Goal: Task Accomplishment & Management: Manage account settings

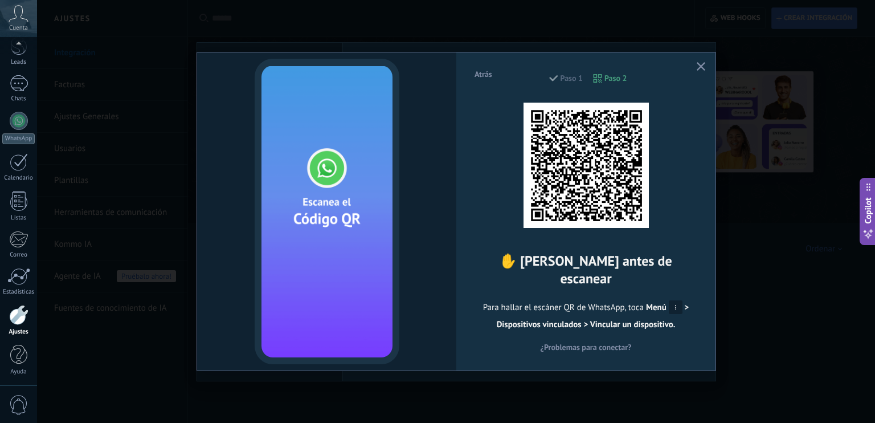
click at [701, 71] on span "button" at bounding box center [701, 67] width 9 height 10
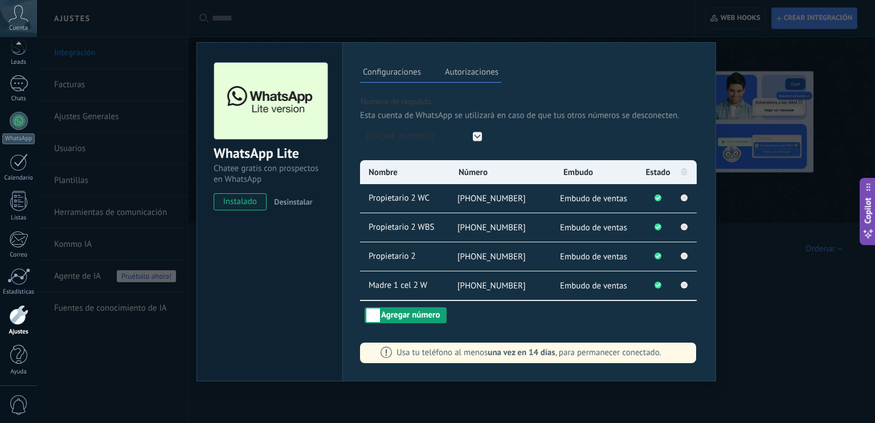
click at [389, 310] on button "Agregar número" at bounding box center [406, 315] width 82 height 16
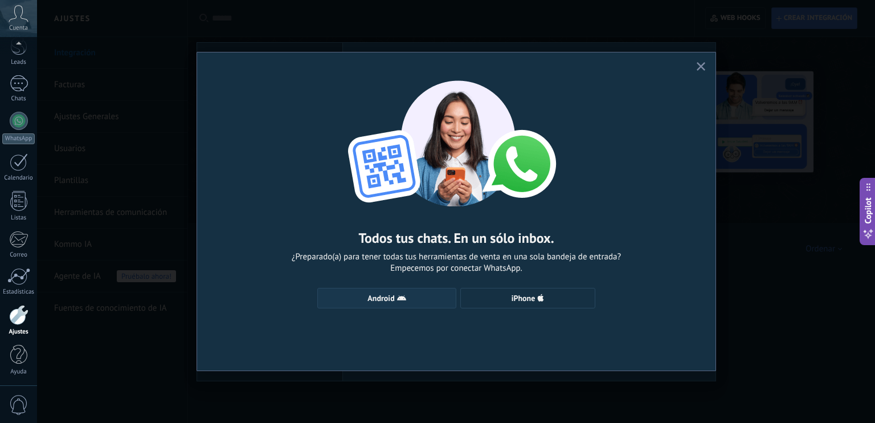
click at [415, 291] on button "Android" at bounding box center [386, 298] width 139 height 21
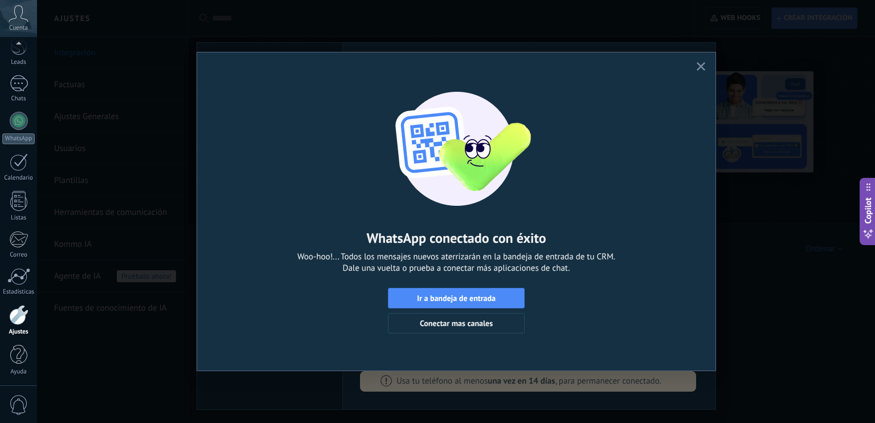
click at [700, 65] on icon "button" at bounding box center [701, 66] width 9 height 9
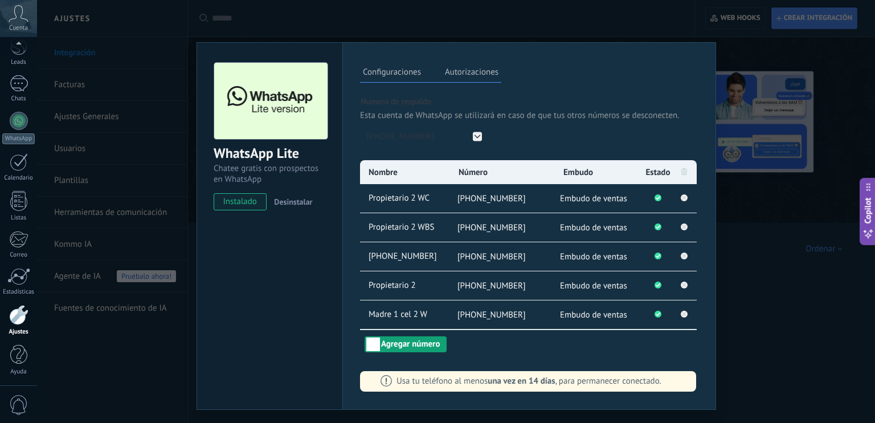
click at [429, 344] on button "Agregar número" at bounding box center [406, 344] width 82 height 16
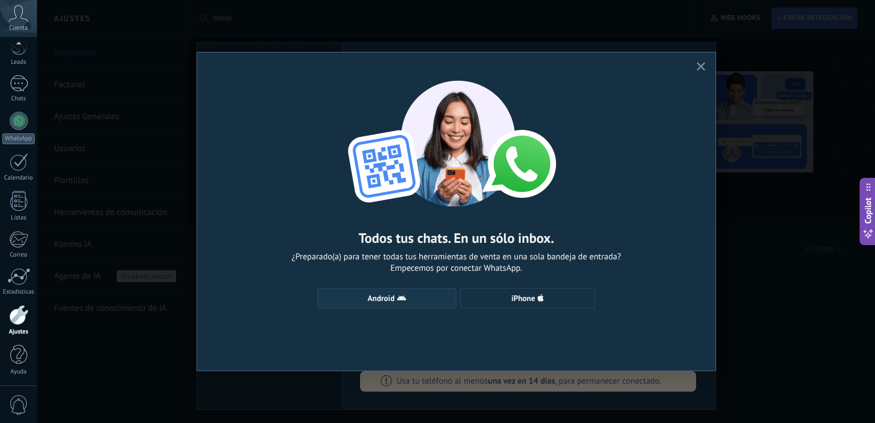
click at [414, 300] on span "Android" at bounding box center [387, 297] width 127 height 9
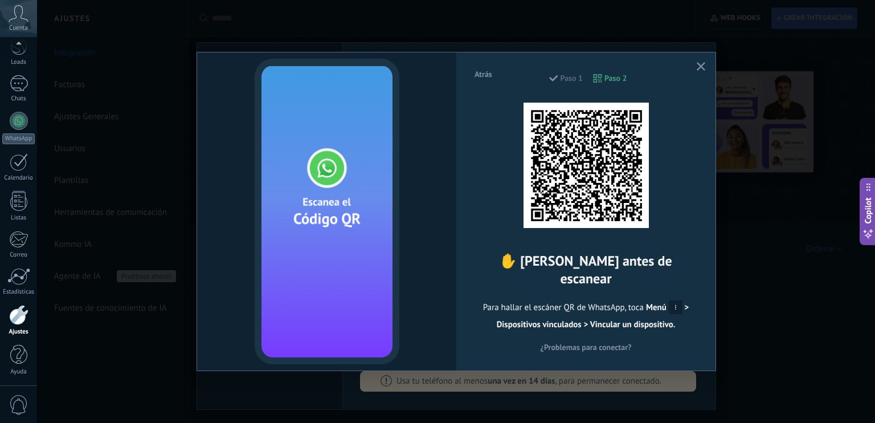
drag, startPoint x: 748, startPoint y: 299, endPoint x: 798, endPoint y: 328, distance: 57.7
click at [798, 328] on div "Atrás Paso 1 Paso 2 ✋ [PERSON_NAME] antes de escanear Para hallar el escáner QR…" at bounding box center [456, 211] width 838 height 423
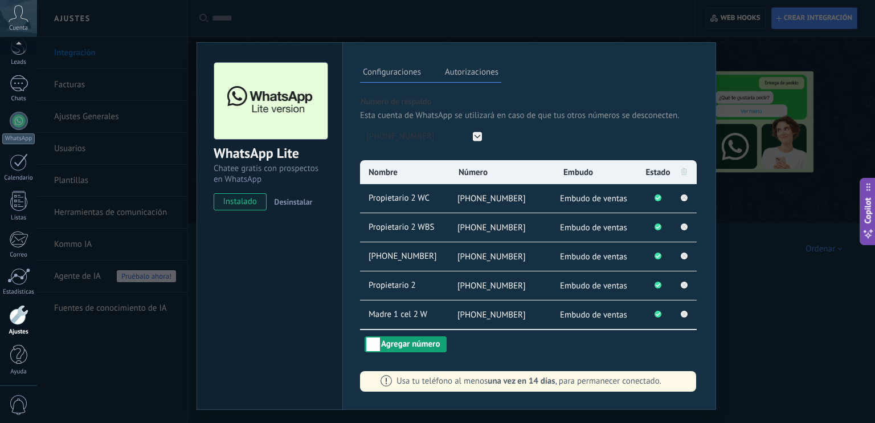
click at [405, 339] on button "Agregar número" at bounding box center [406, 344] width 82 height 16
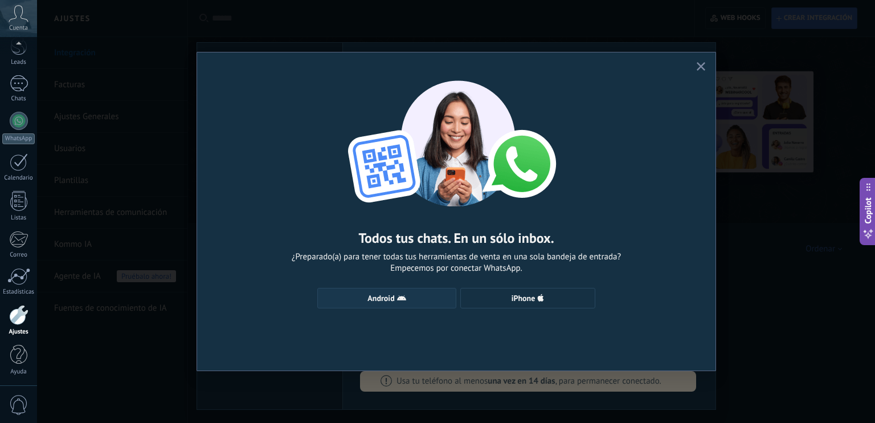
click at [383, 300] on span "Android" at bounding box center [381, 298] width 27 height 8
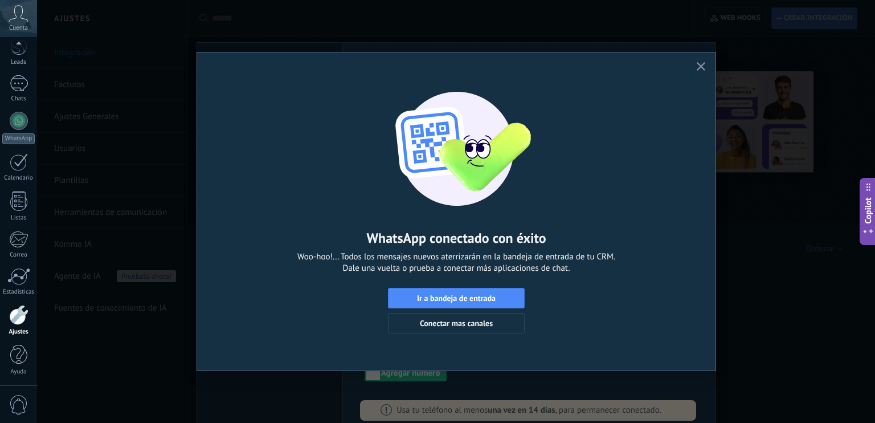
click at [704, 67] on icon "button" at bounding box center [701, 66] width 9 height 9
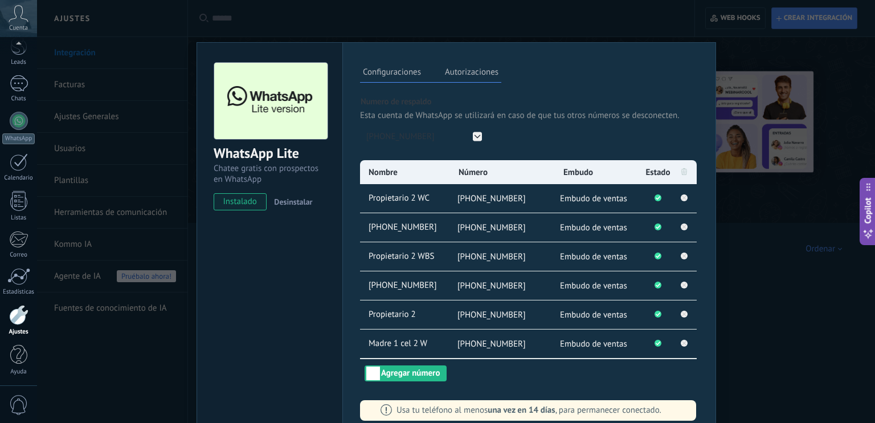
scroll to position [15, 0]
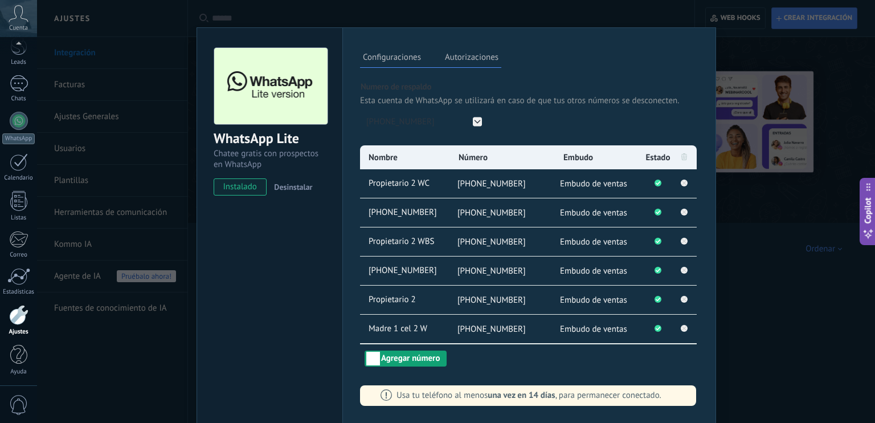
click at [426, 356] on button "Agregar número" at bounding box center [406, 358] width 82 height 16
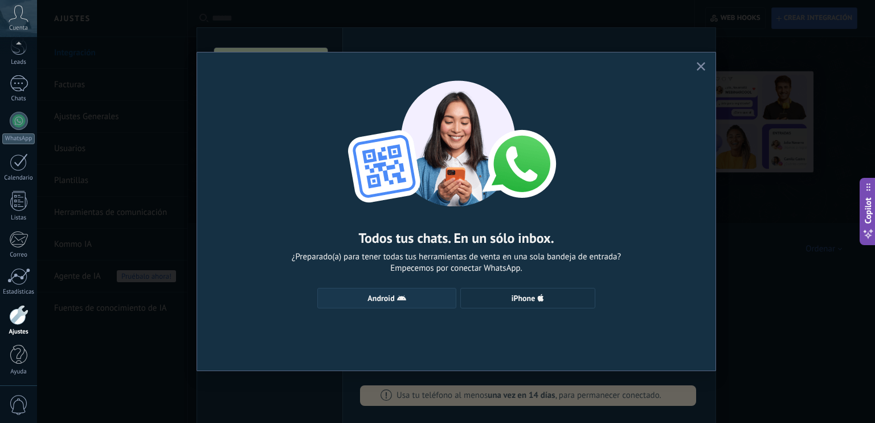
click at [401, 292] on button "Android" at bounding box center [386, 298] width 139 height 21
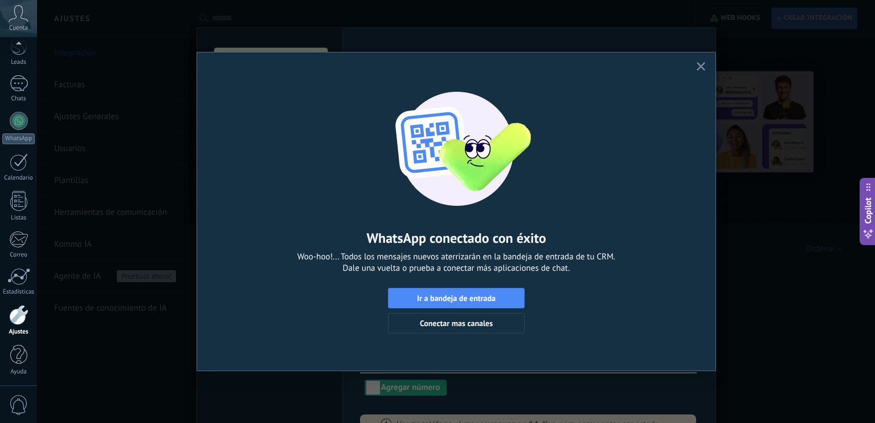
click at [703, 70] on use "button" at bounding box center [701, 66] width 9 height 9
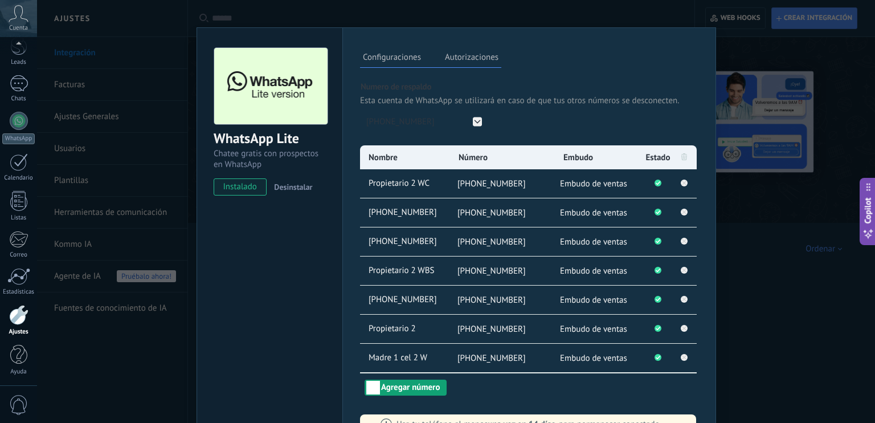
click at [419, 382] on button "Agregar número" at bounding box center [406, 388] width 82 height 16
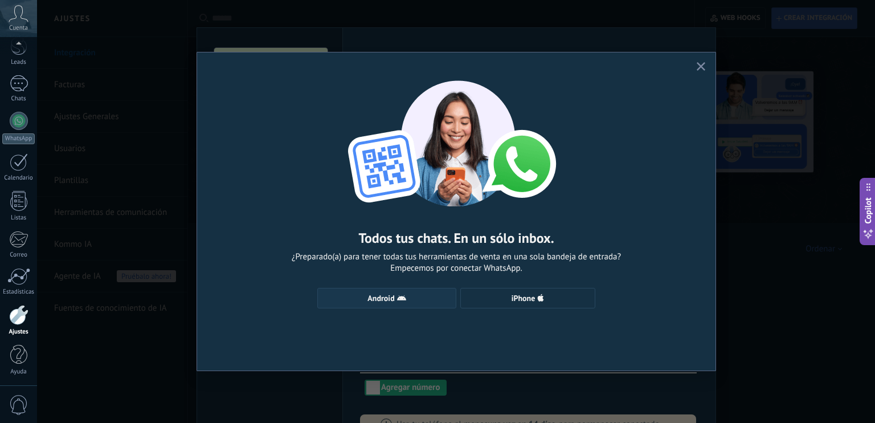
click at [402, 301] on icon "button" at bounding box center [401, 297] width 9 height 9
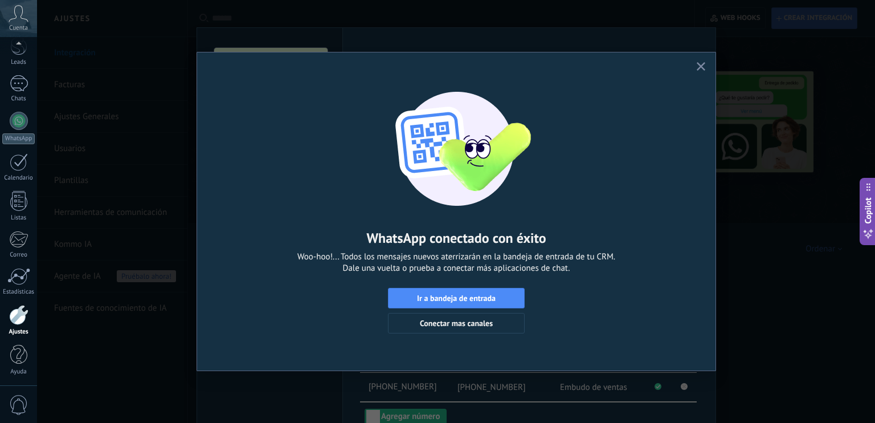
drag, startPoint x: 705, startPoint y: 63, endPoint x: 772, endPoint y: 97, distance: 74.9
click at [772, 97] on div "WhatsApp conectado con éxito Woo-hoo!... Todos los mensajes nuevos aterrizarán …" at bounding box center [456, 211] width 838 height 423
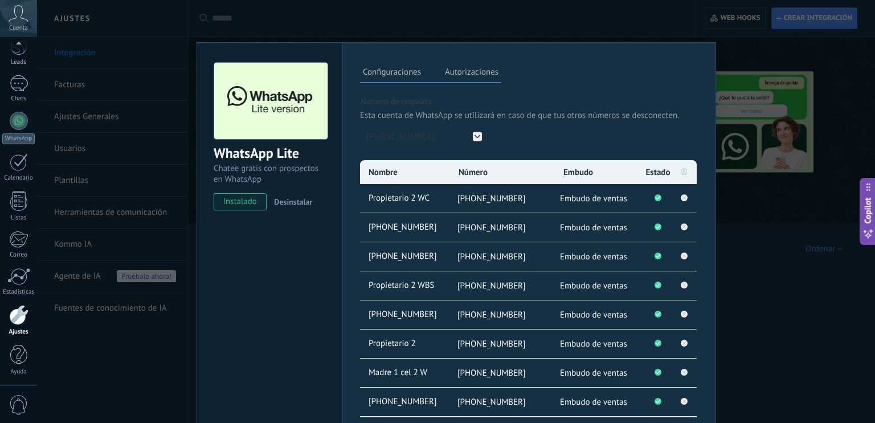
scroll to position [73, 0]
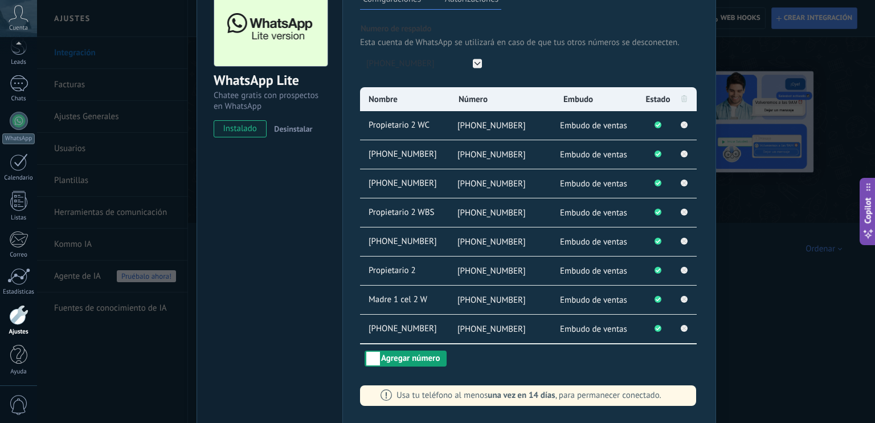
click at [417, 357] on button "Agregar número" at bounding box center [406, 358] width 82 height 16
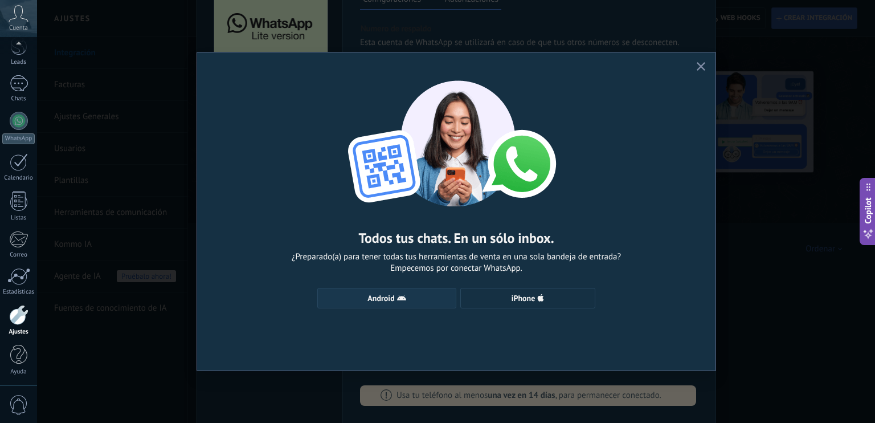
click at [353, 300] on span "Android" at bounding box center [387, 297] width 127 height 9
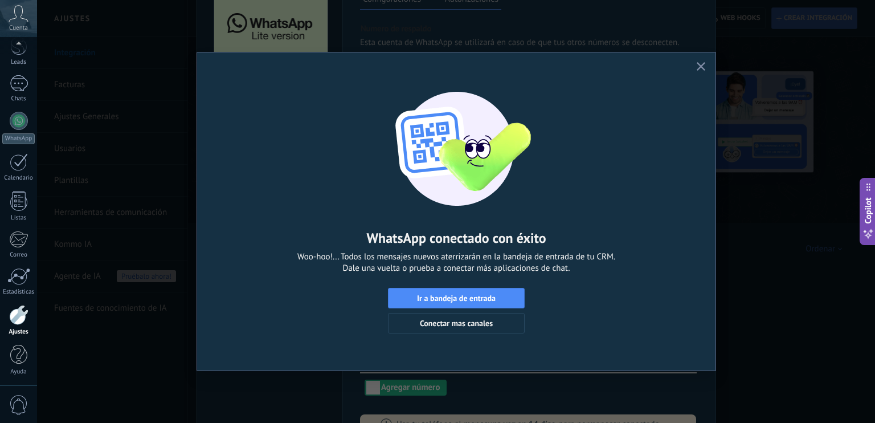
click at [699, 65] on use "button" at bounding box center [701, 66] width 9 height 9
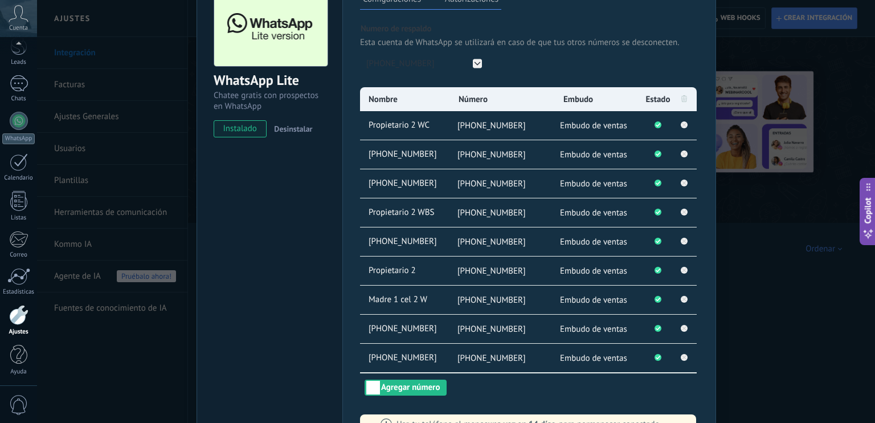
scroll to position [0, 0]
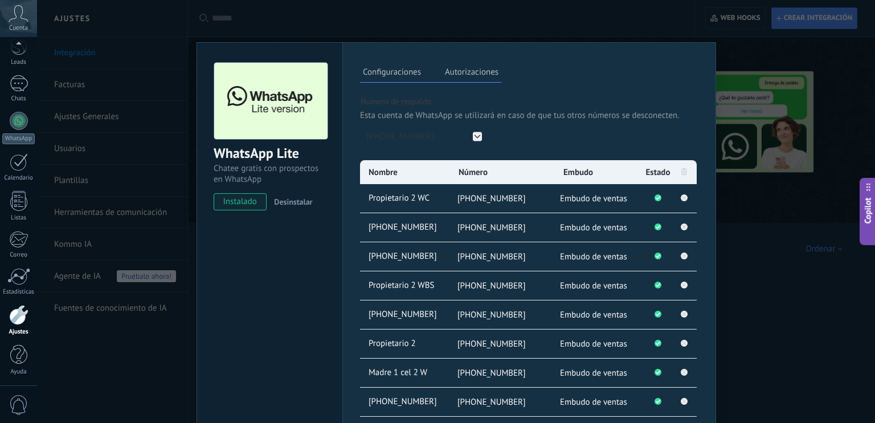
click at [766, 332] on div "WhatsApp Lite Chatee gratis con prospectos en WhatsApp instalado Desinstalar Co…" at bounding box center [456, 211] width 838 height 423
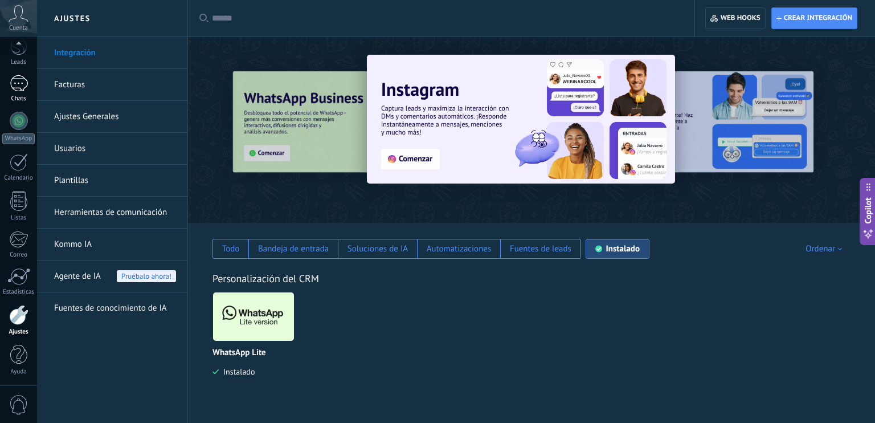
click at [18, 86] on div at bounding box center [19, 83] width 18 height 17
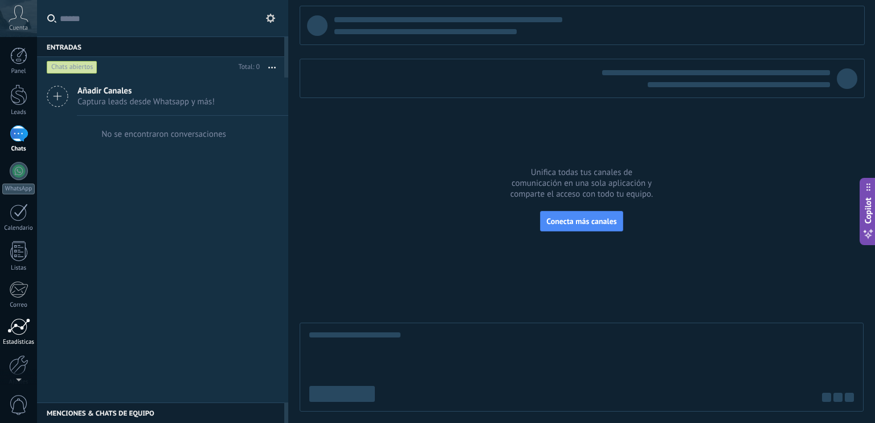
scroll to position [50, 0]
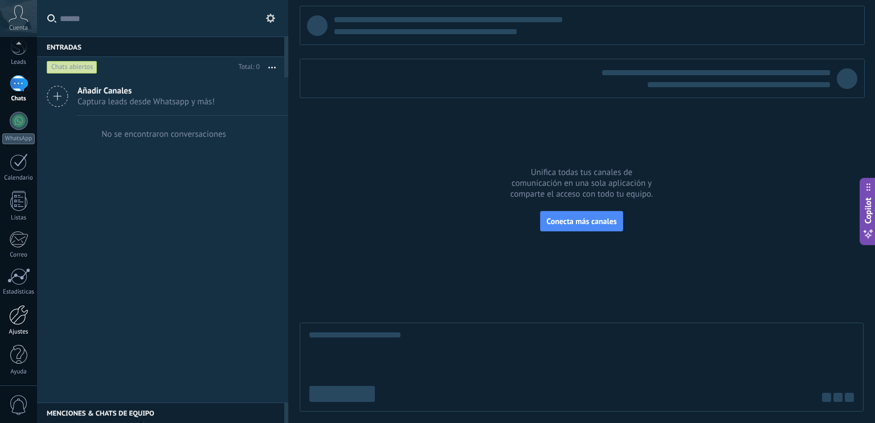
click at [18, 315] on div at bounding box center [18, 315] width 19 height 20
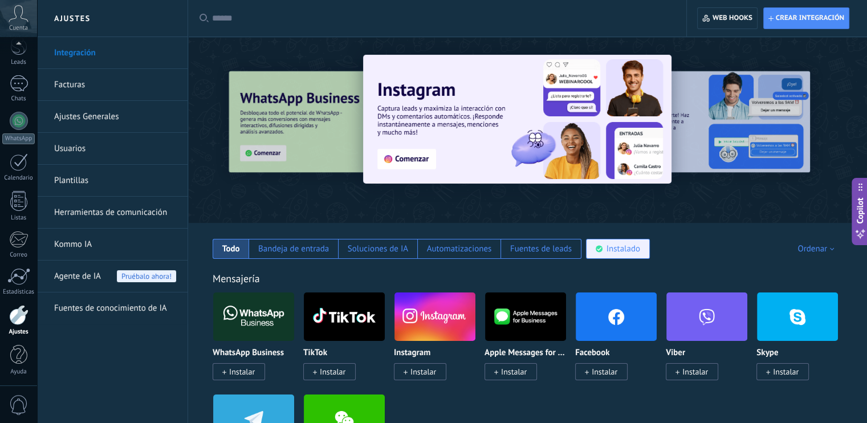
click at [619, 254] on div "Instalado" at bounding box center [618, 249] width 64 height 20
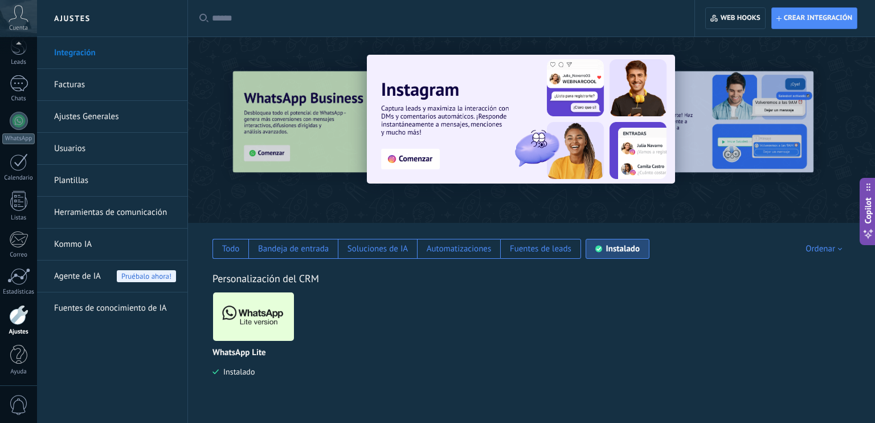
click at [259, 335] on img at bounding box center [253, 316] width 81 height 55
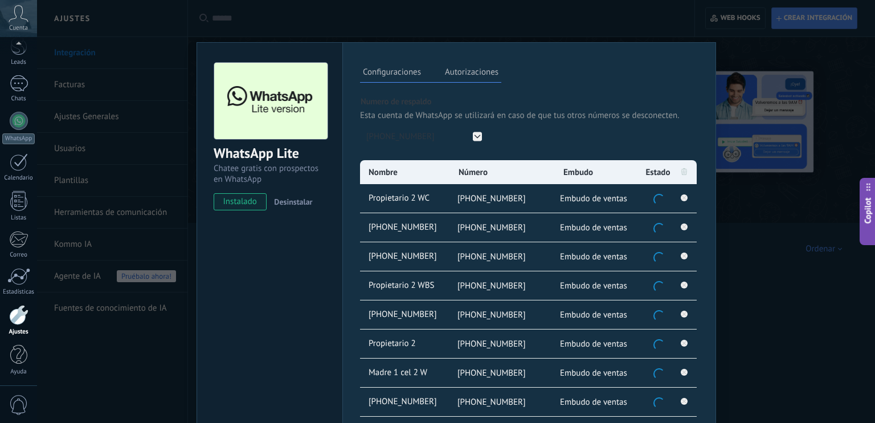
scroll to position [102, 0]
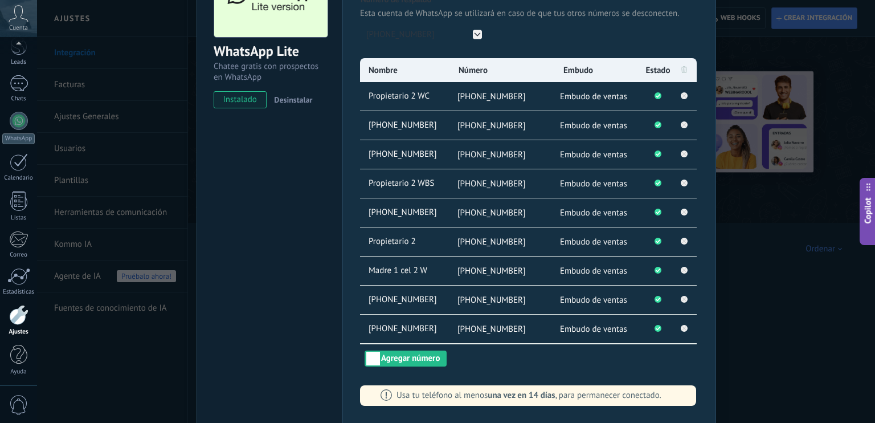
click at [500, 282] on li "[PHONE_NUMBER]" at bounding box center [502, 270] width 106 height 28
click at [503, 282] on li "[PHONE_NUMBER]" at bounding box center [502, 270] width 106 height 28
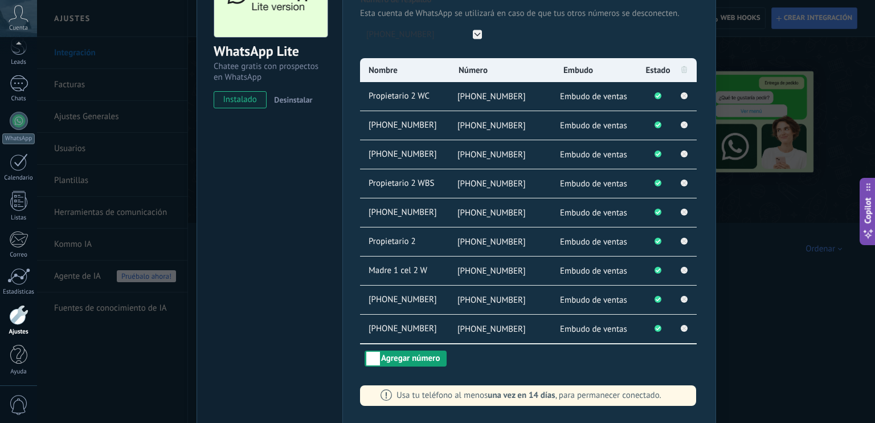
click at [386, 355] on button "Agregar número" at bounding box center [406, 358] width 82 height 16
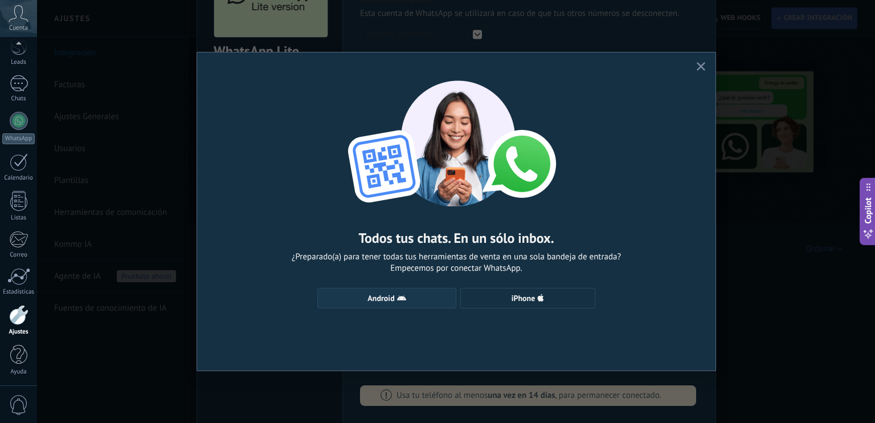
click at [397, 297] on icon "button" at bounding box center [401, 297] width 9 height 9
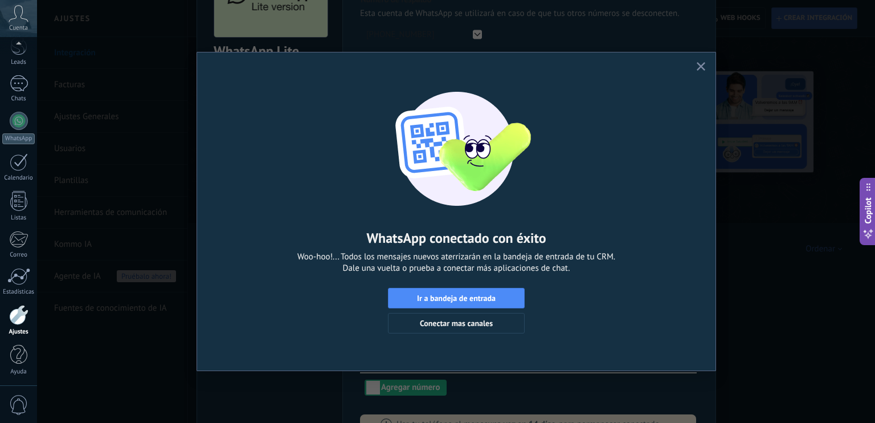
click at [702, 67] on icon "button" at bounding box center [701, 66] width 9 height 9
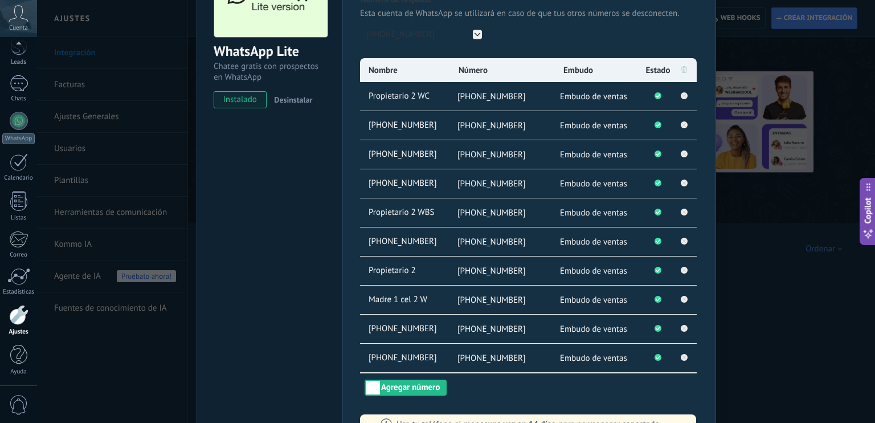
click at [531, 351] on li "[PHONE_NUMBER]" at bounding box center [502, 358] width 106 height 28
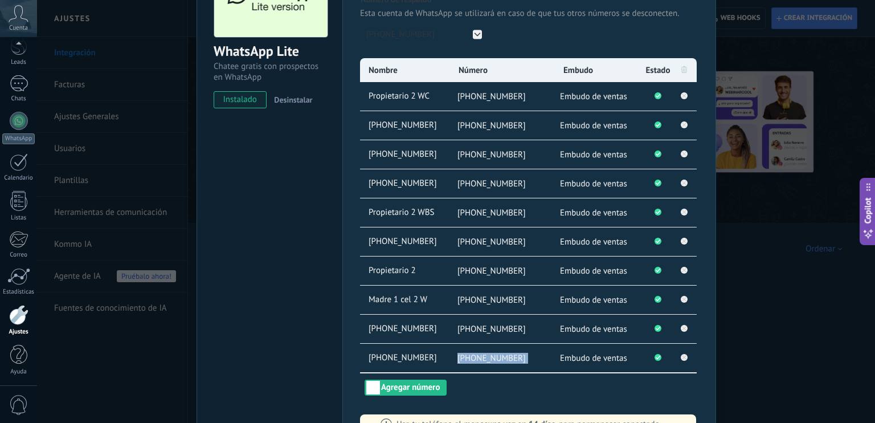
click at [531, 351] on li "[PHONE_NUMBER]" at bounding box center [502, 358] width 106 height 28
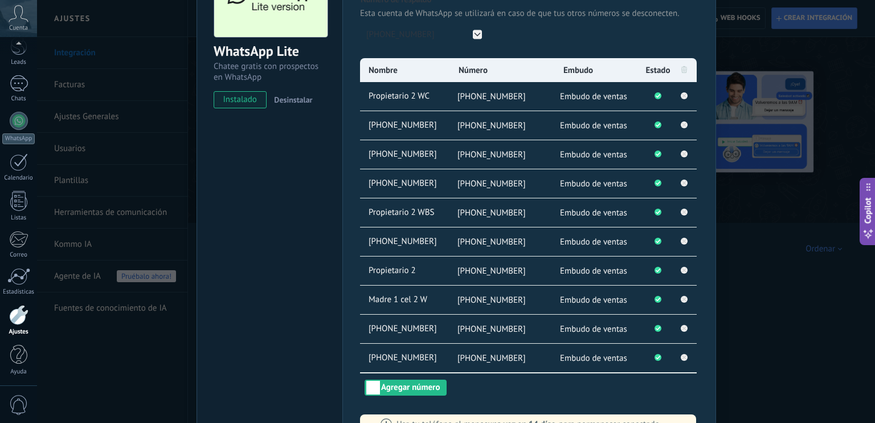
click at [310, 370] on div "WhatsApp Lite Chatee gratis con prospectos en WhatsApp instalado Desinstalar" at bounding box center [270, 196] width 146 height 513
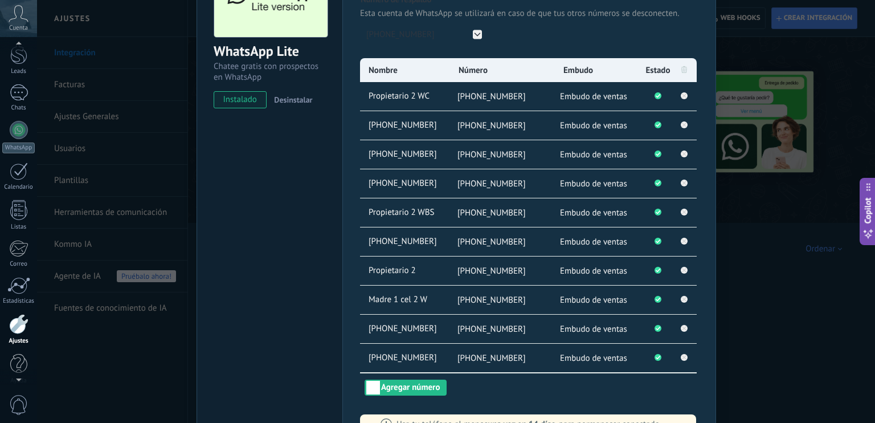
scroll to position [50, 0]
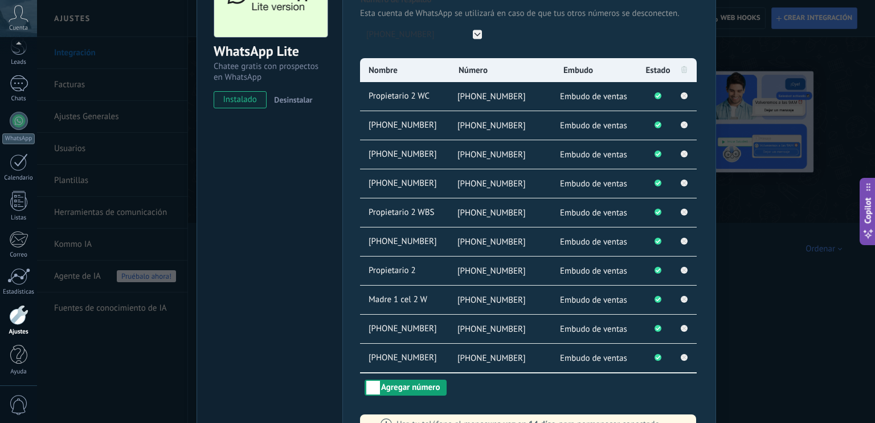
click at [406, 386] on button "Agregar número" at bounding box center [406, 388] width 82 height 16
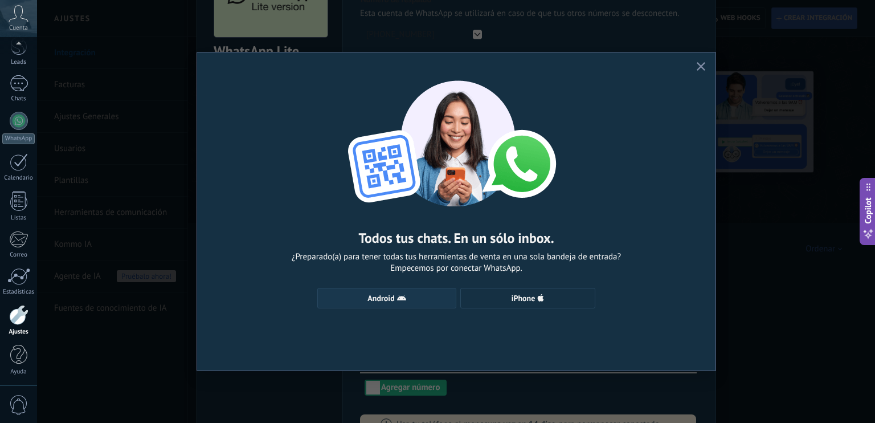
click at [415, 299] on span "Android" at bounding box center [387, 297] width 127 height 9
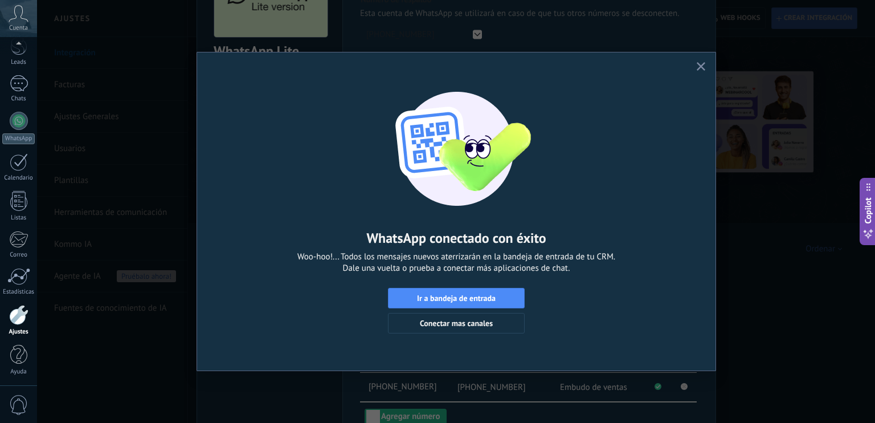
click at [702, 68] on use "button" at bounding box center [701, 66] width 9 height 9
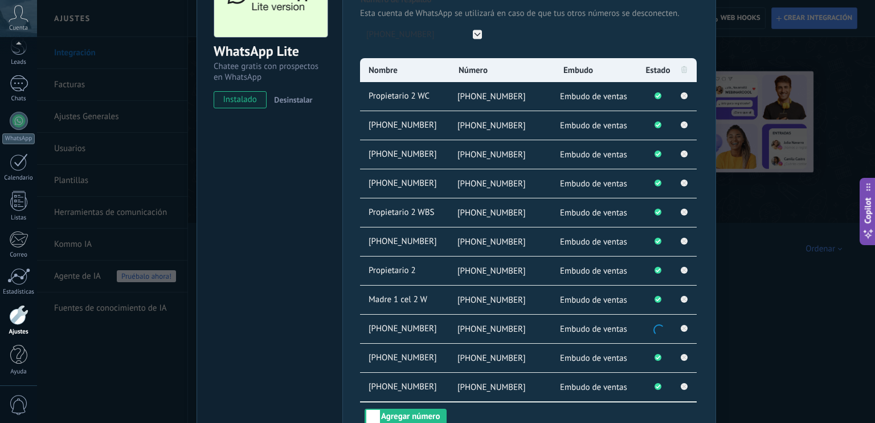
scroll to position [160, 0]
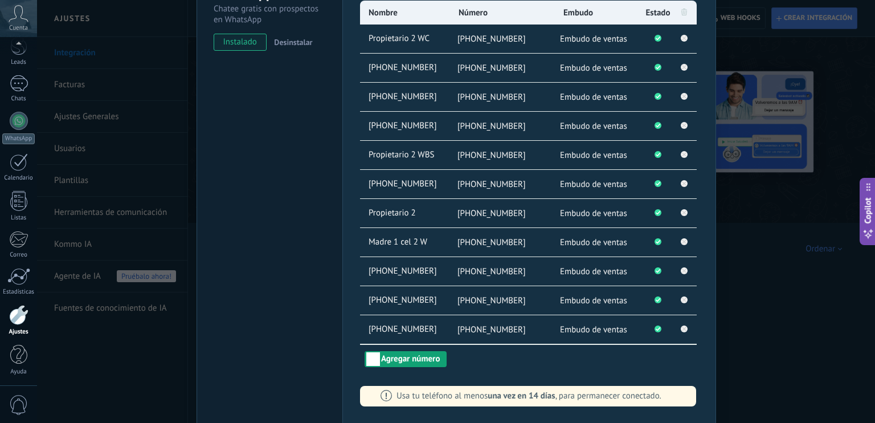
drag, startPoint x: 423, startPoint y: 354, endPoint x: 409, endPoint y: 354, distance: 14.3
click at [409, 354] on button "Agregar número" at bounding box center [406, 359] width 82 height 16
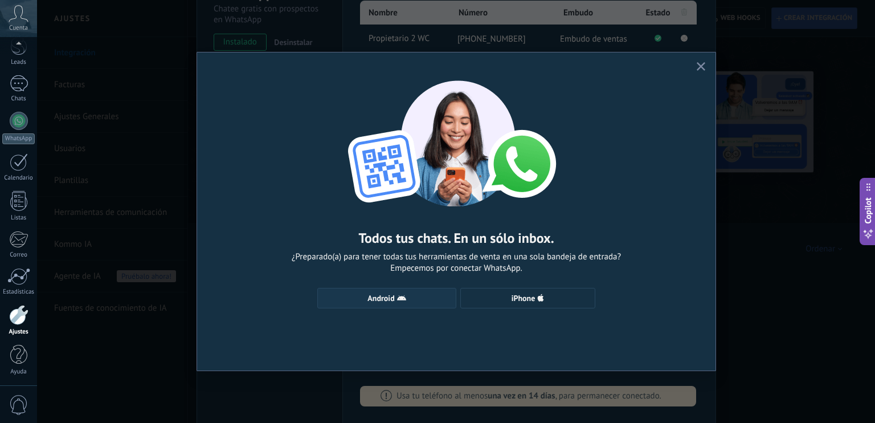
click at [403, 293] on button "Android" at bounding box center [386, 298] width 139 height 21
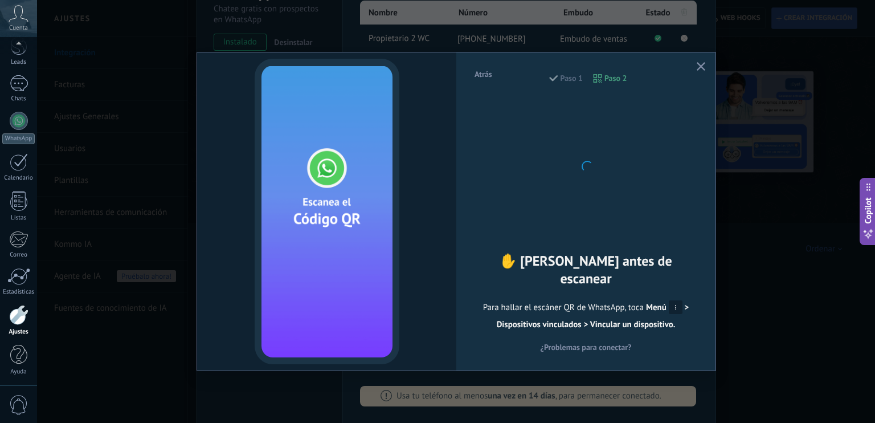
drag, startPoint x: 695, startPoint y: 68, endPoint x: 700, endPoint y: 63, distance: 6.9
click at [700, 63] on button "button" at bounding box center [701, 66] width 14 height 15
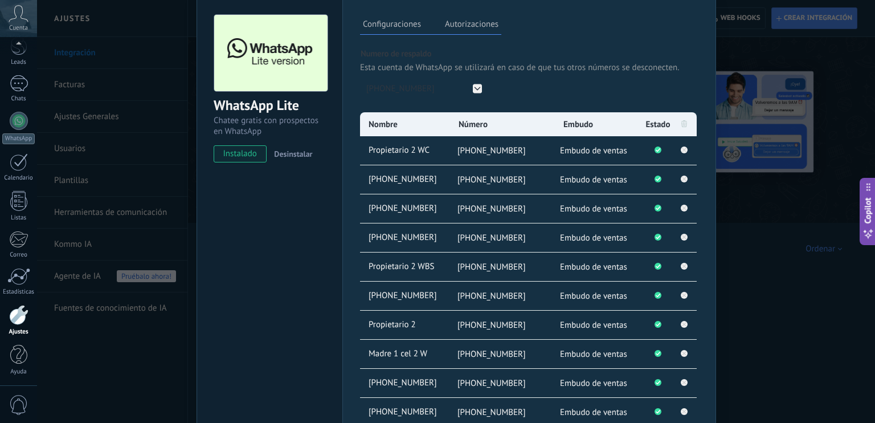
scroll to position [48, 0]
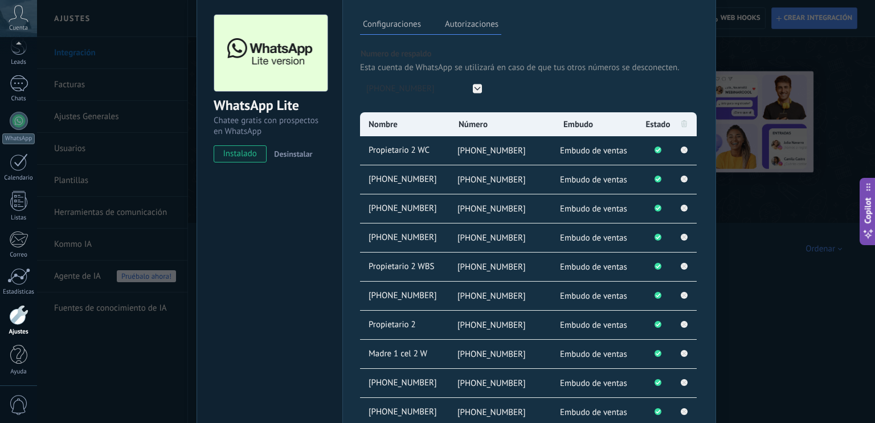
click at [181, 188] on div "WhatsApp Lite Chatee gratis con prospectos en WhatsApp instalado Desinstalar Co…" at bounding box center [456, 211] width 838 height 423
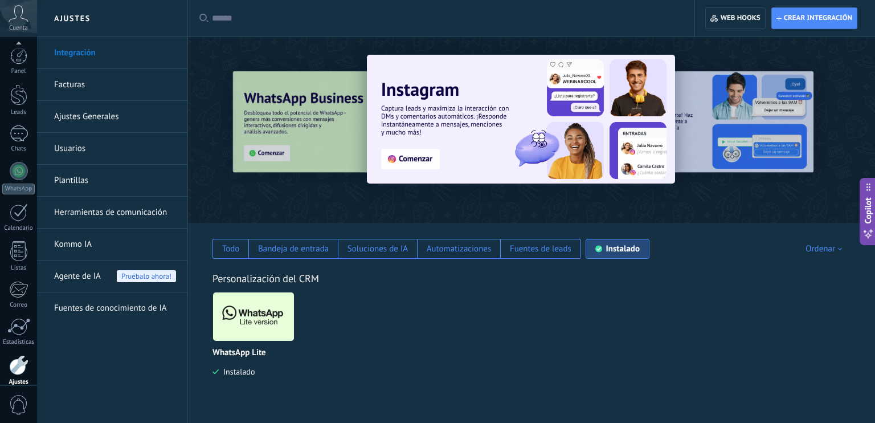
scroll to position [50, 0]
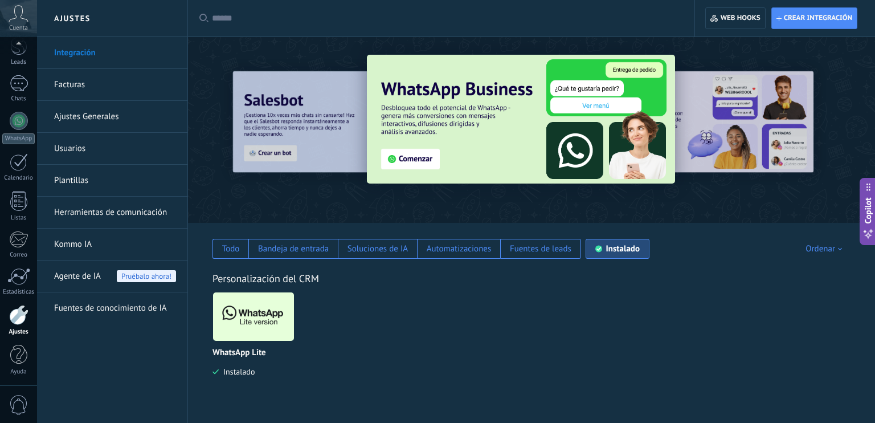
click at [254, 316] on img at bounding box center [253, 316] width 81 height 55
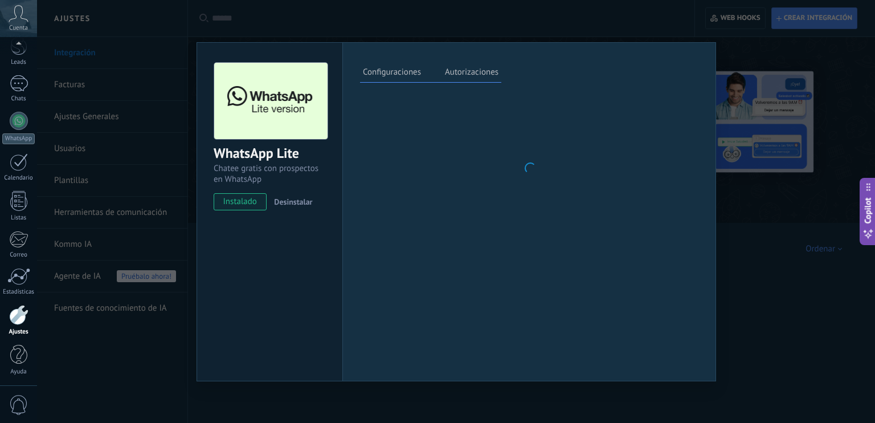
click at [255, 323] on div "WhatsApp Lite Chatee gratis con prospectos en WhatsApp instalado Desinstalar" at bounding box center [270, 211] width 146 height 339
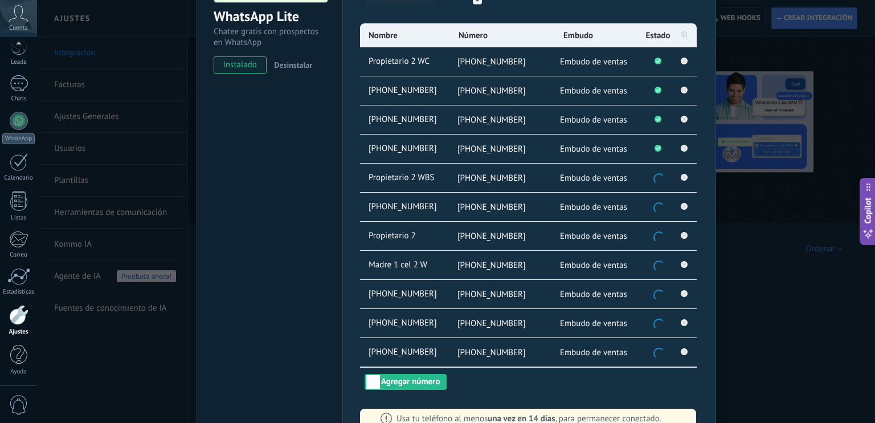
scroll to position [139, 0]
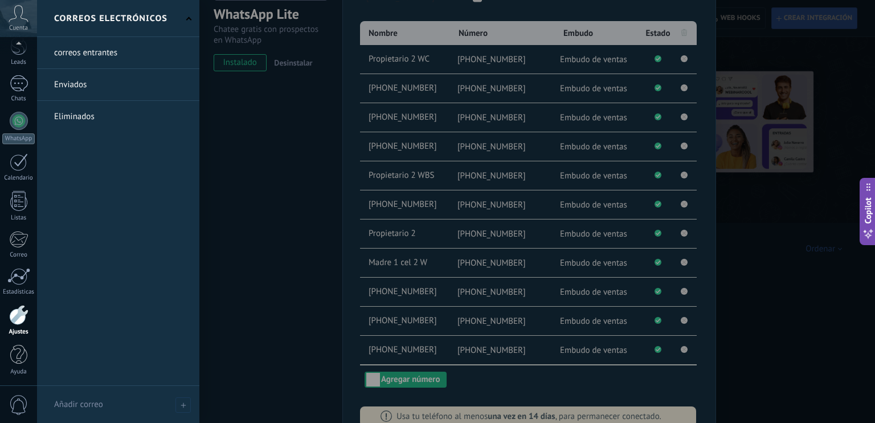
click at [429, 377] on div at bounding box center [474, 211] width 875 height 423
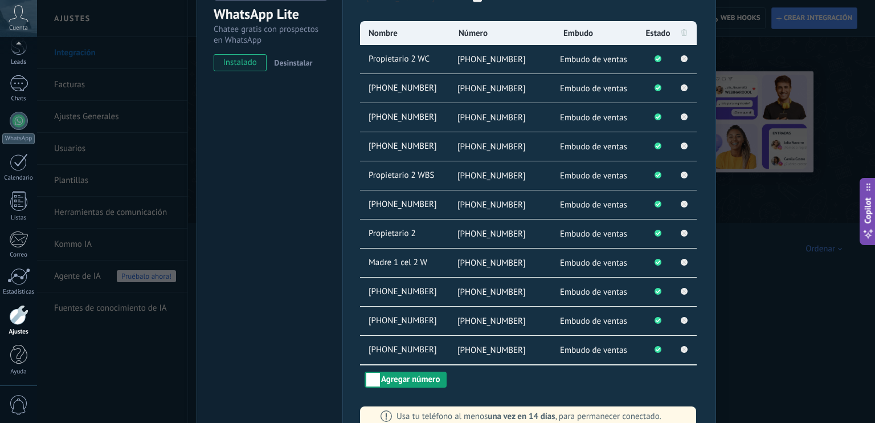
click at [425, 380] on button "Agregar número" at bounding box center [406, 380] width 82 height 16
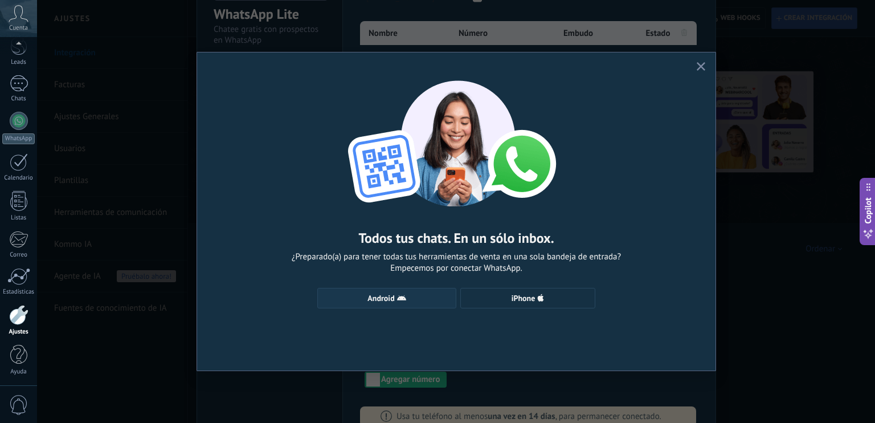
click at [401, 296] on icon "button" at bounding box center [401, 297] width 9 height 9
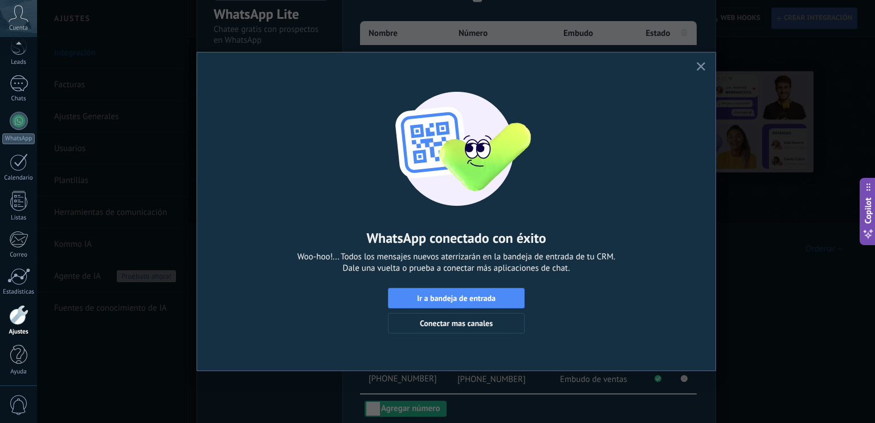
click at [698, 67] on icon "button" at bounding box center [701, 66] width 9 height 9
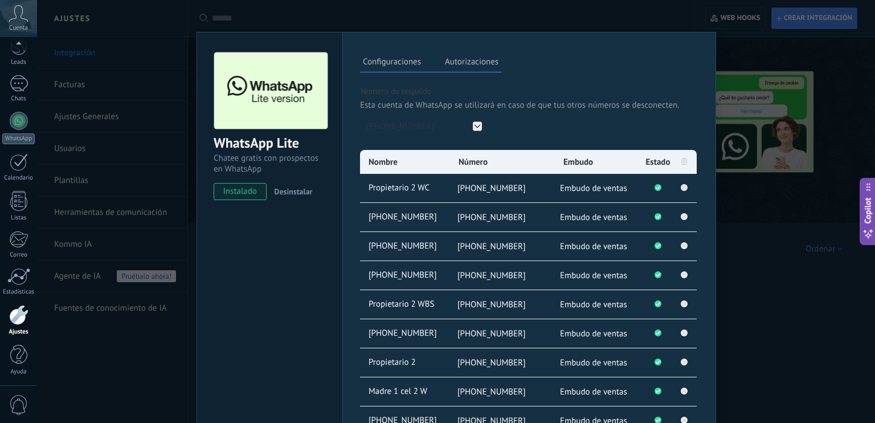
scroll to position [189, 0]
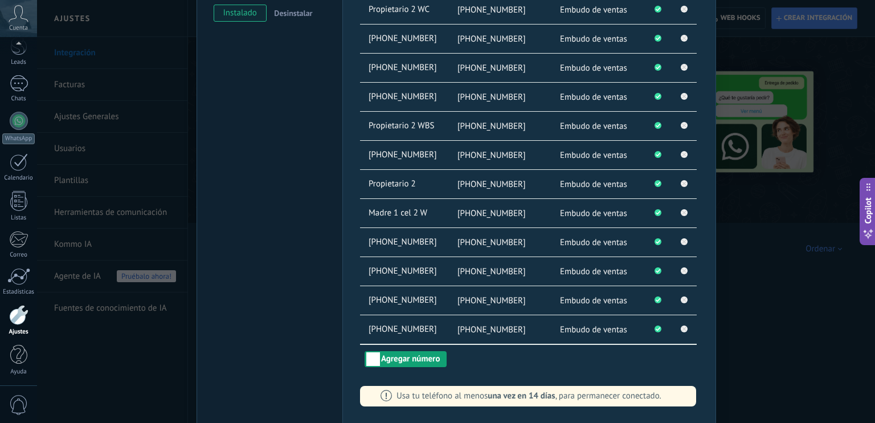
click at [411, 362] on button "Agregar número" at bounding box center [406, 359] width 82 height 16
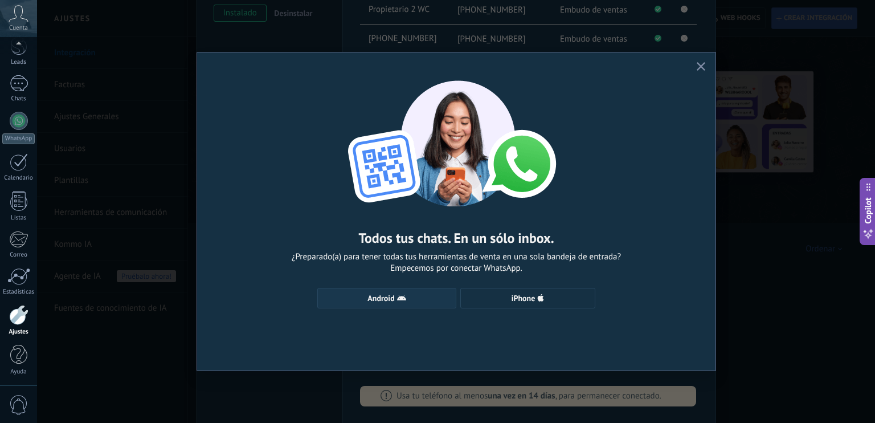
click at [406, 302] on span "Android" at bounding box center [387, 297] width 127 height 9
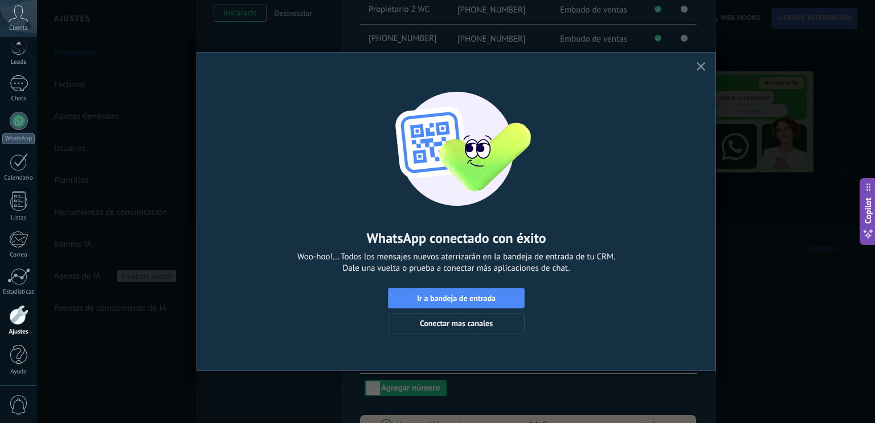
click at [704, 63] on icon "button" at bounding box center [701, 66] width 9 height 9
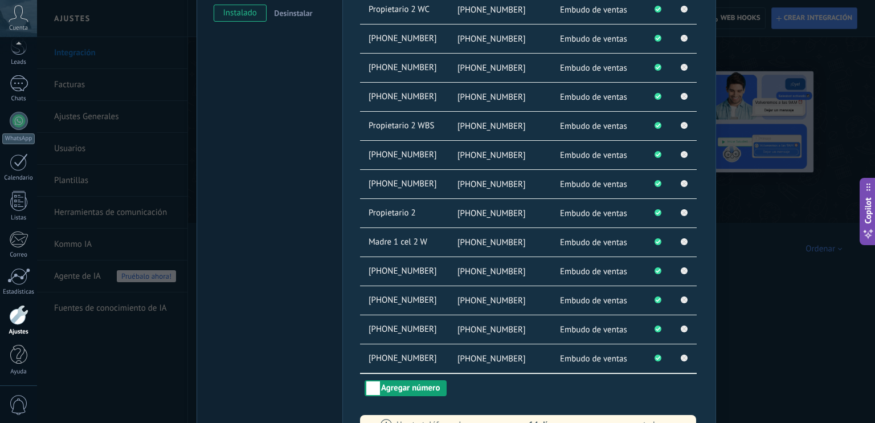
click at [409, 387] on button "Agregar número" at bounding box center [406, 388] width 82 height 16
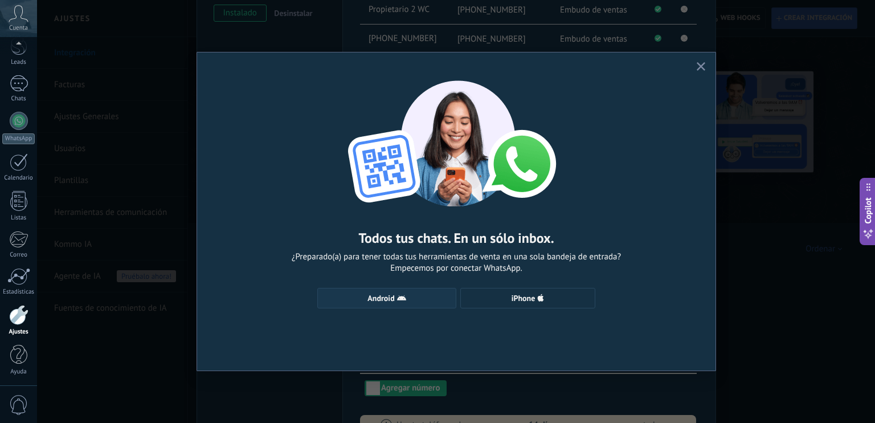
click at [397, 300] on icon "button" at bounding box center [401, 297] width 9 height 9
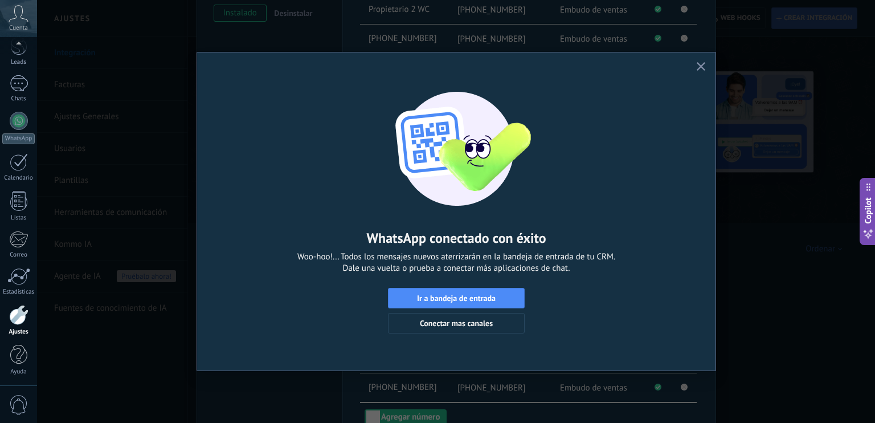
click at [704, 68] on icon "button" at bounding box center [701, 66] width 9 height 9
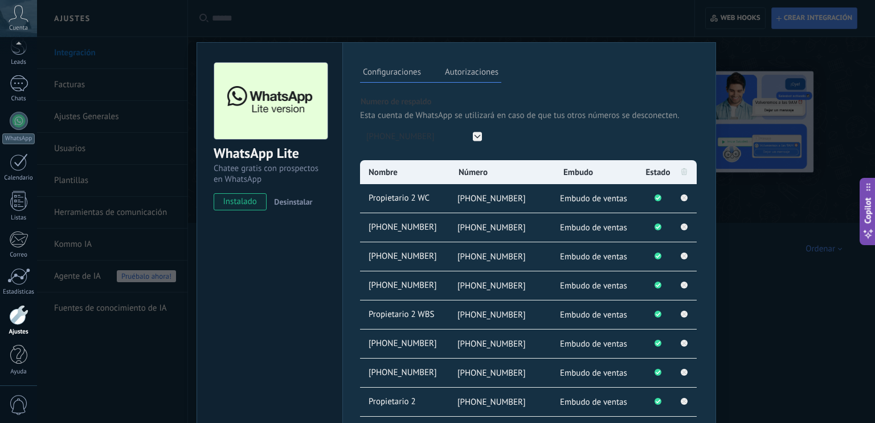
scroll to position [246, 0]
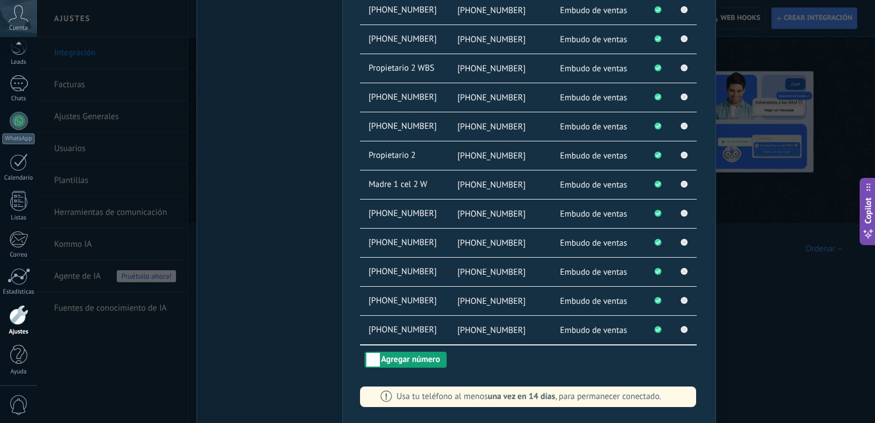
click at [395, 352] on button "Agregar número" at bounding box center [406, 360] width 82 height 16
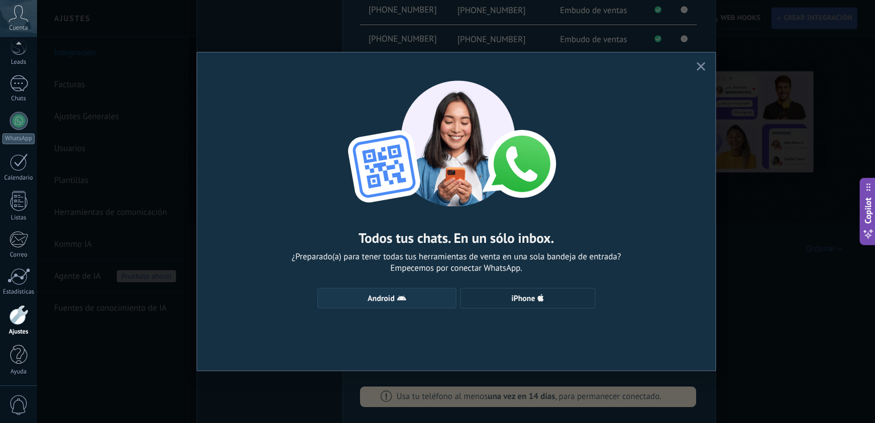
click at [394, 292] on button "Android" at bounding box center [386, 298] width 139 height 21
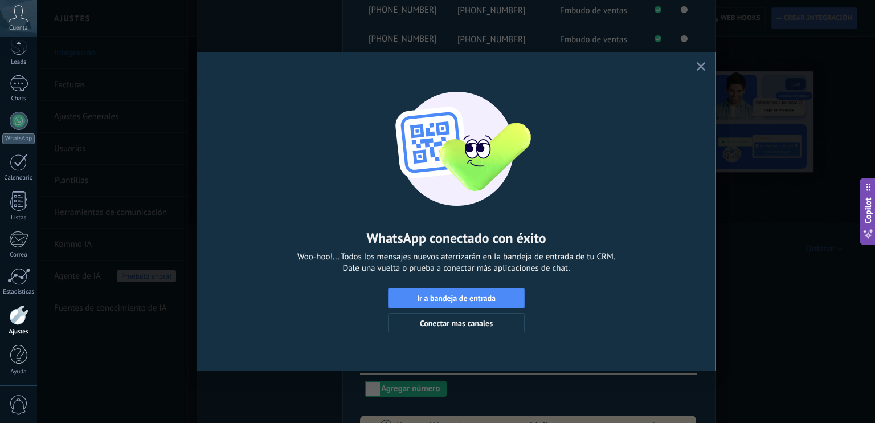
click at [700, 68] on use "button" at bounding box center [701, 66] width 9 height 9
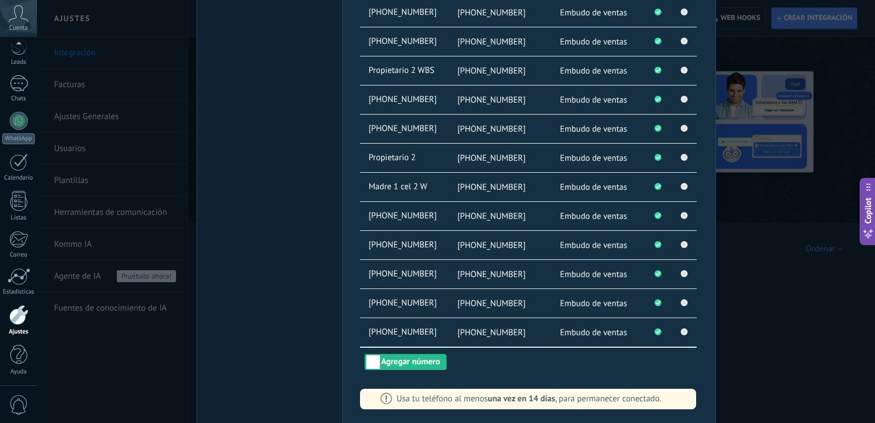
scroll to position [276, 0]
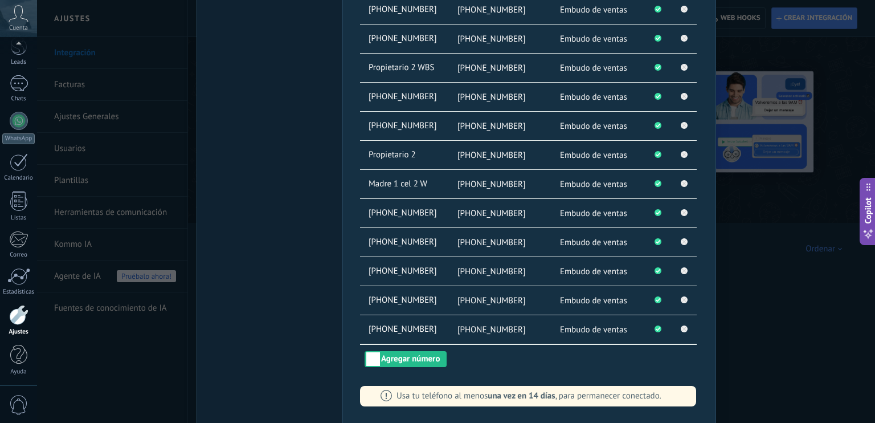
click at [761, 365] on div "WhatsApp Lite Chatee gratis con prospectos en WhatsApp instalado Desinstalar Co…" at bounding box center [456, 211] width 838 height 423
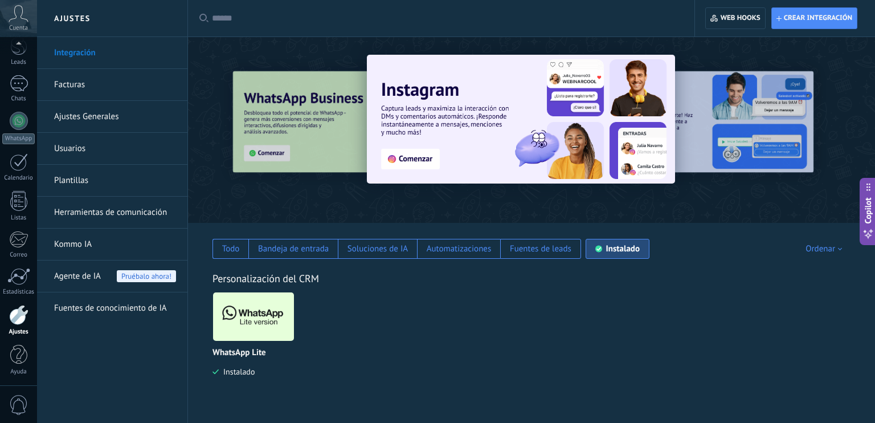
click at [269, 329] on img at bounding box center [253, 316] width 81 height 55
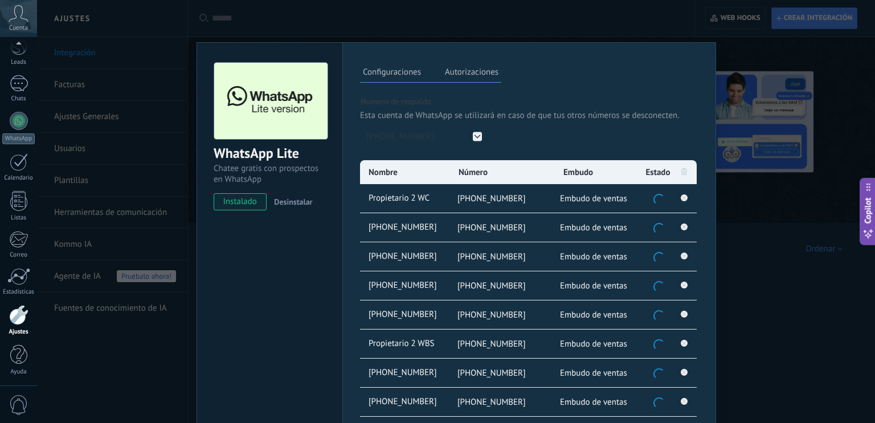
scroll to position [276, 0]
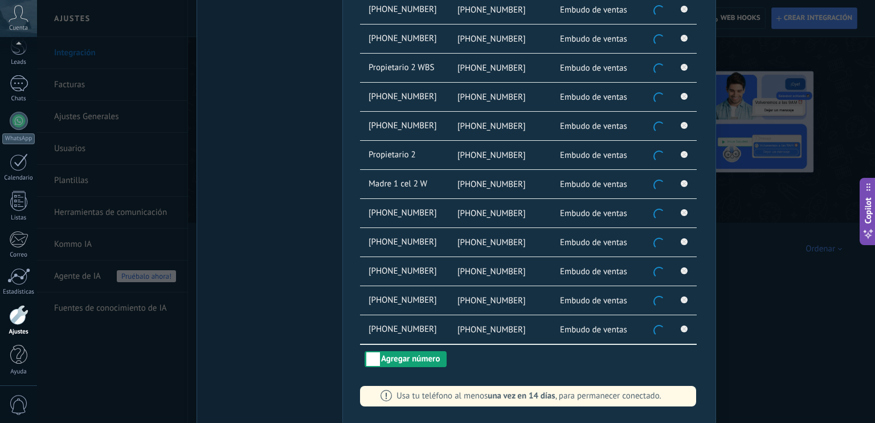
click at [418, 359] on button "Agregar número" at bounding box center [406, 359] width 82 height 16
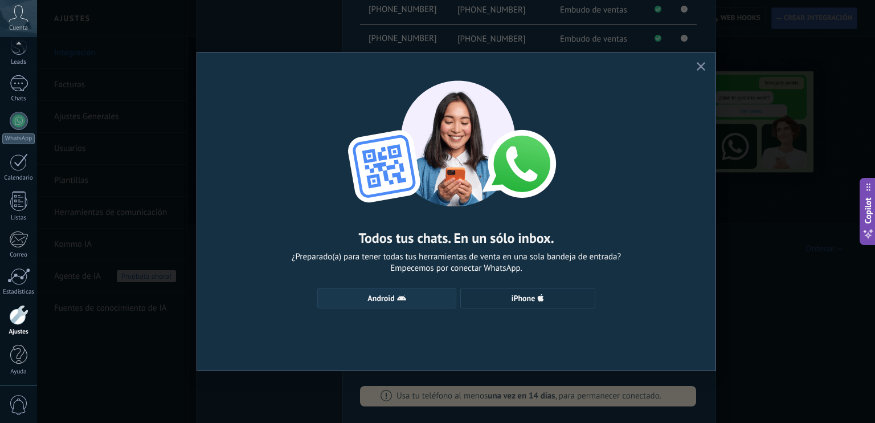
click at [389, 302] on span "Android" at bounding box center [381, 298] width 27 height 8
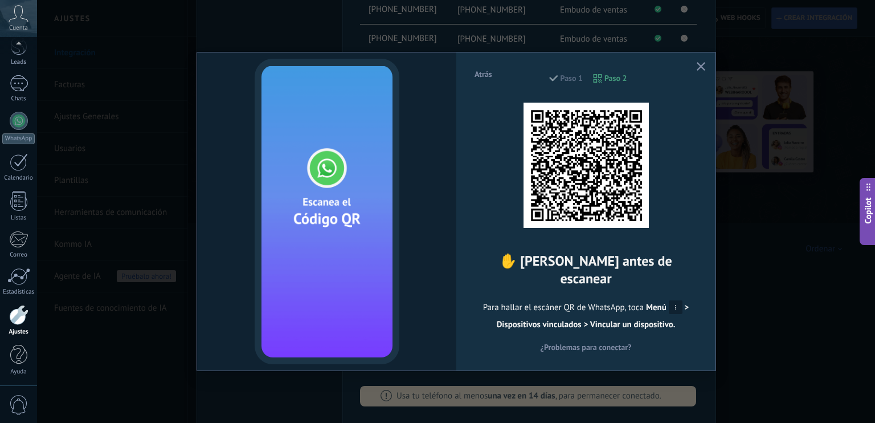
click at [702, 70] on icon "button" at bounding box center [701, 66] width 9 height 9
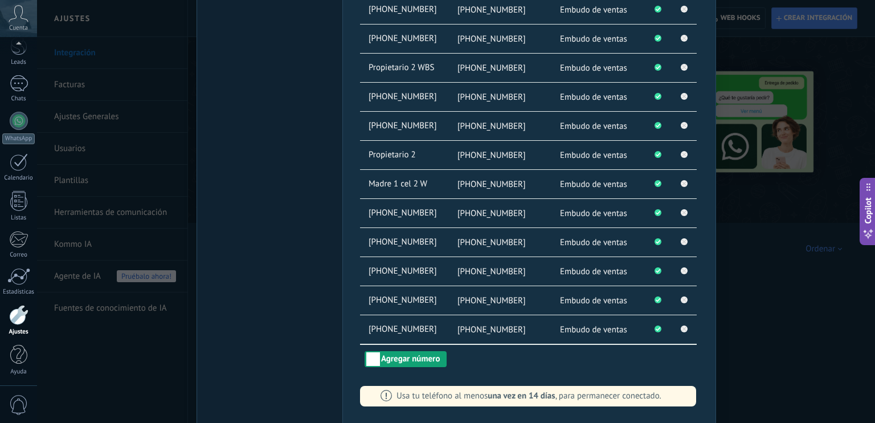
click at [427, 361] on button "Agregar número" at bounding box center [406, 359] width 82 height 16
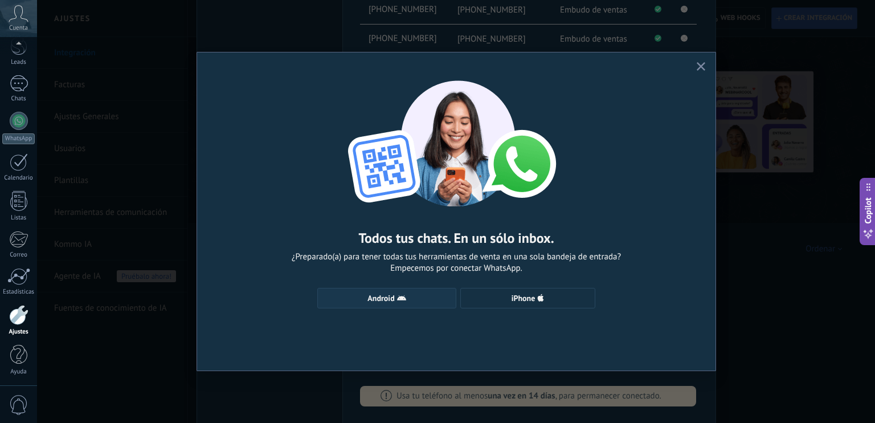
click at [398, 299] on use "button" at bounding box center [401, 297] width 9 height 5
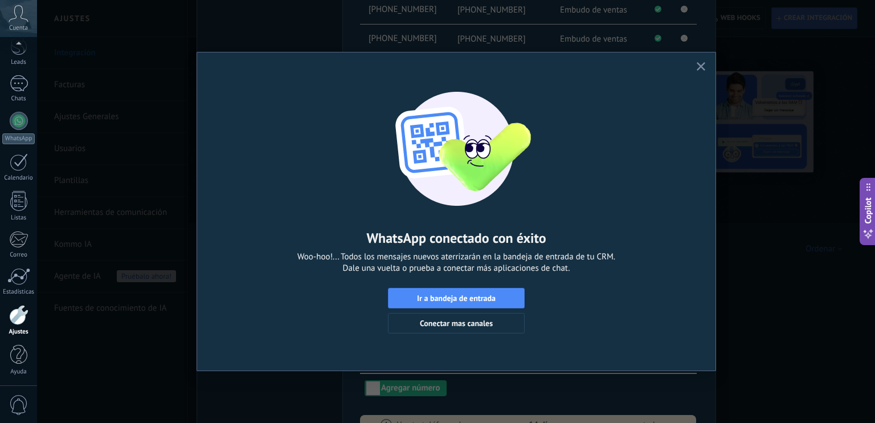
click at [699, 64] on use "button" at bounding box center [701, 66] width 9 height 9
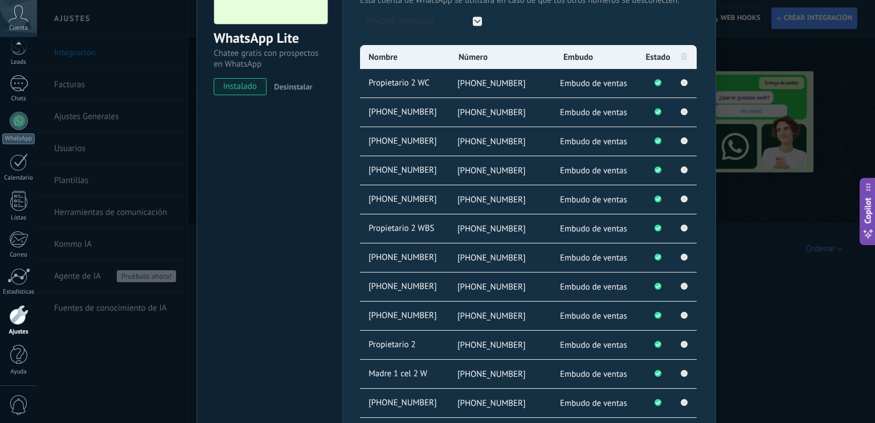
scroll to position [304, 0]
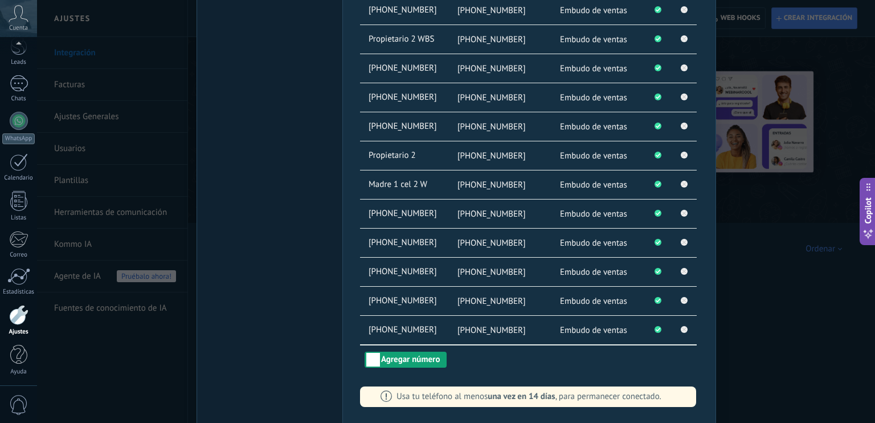
click at [421, 362] on button "Agregar número" at bounding box center [406, 360] width 82 height 16
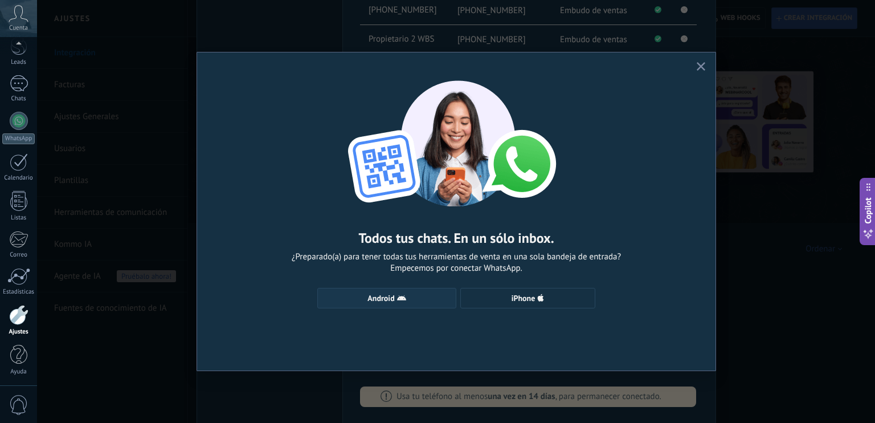
click at [407, 301] on span "Android" at bounding box center [387, 297] width 127 height 9
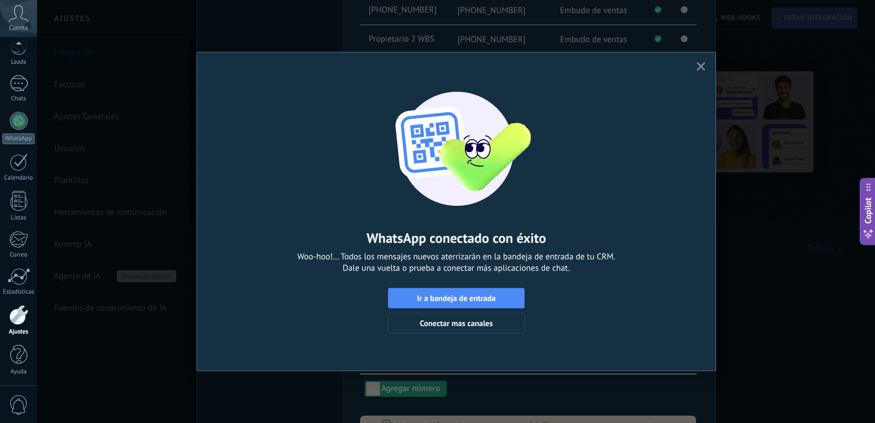
click at [702, 67] on use "button" at bounding box center [701, 66] width 9 height 9
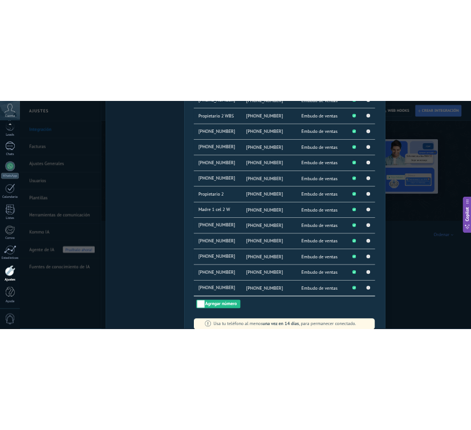
scroll to position [313, 0]
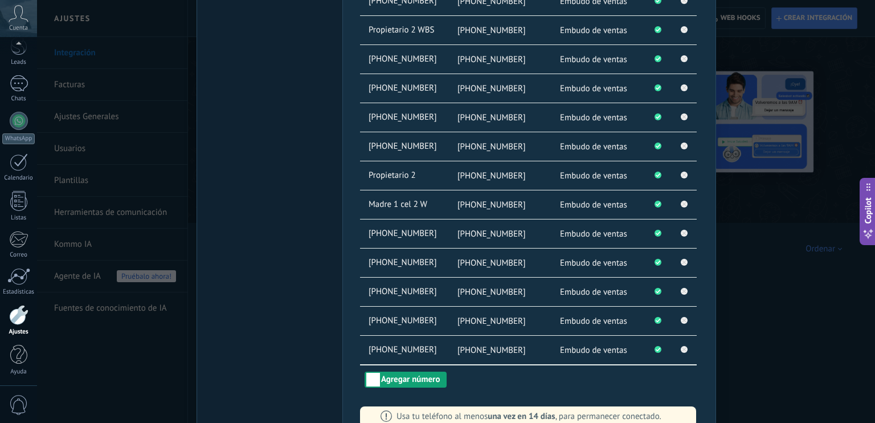
click at [419, 378] on button "Agregar número" at bounding box center [406, 380] width 82 height 16
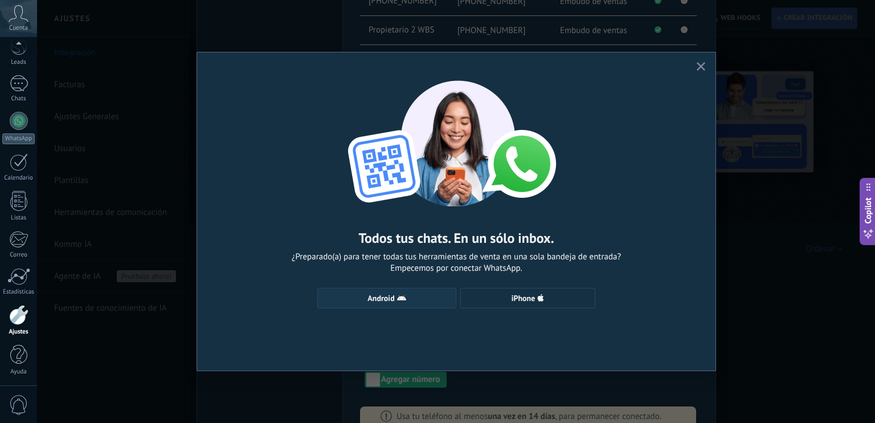
click at [360, 293] on button "Android" at bounding box center [386, 298] width 139 height 21
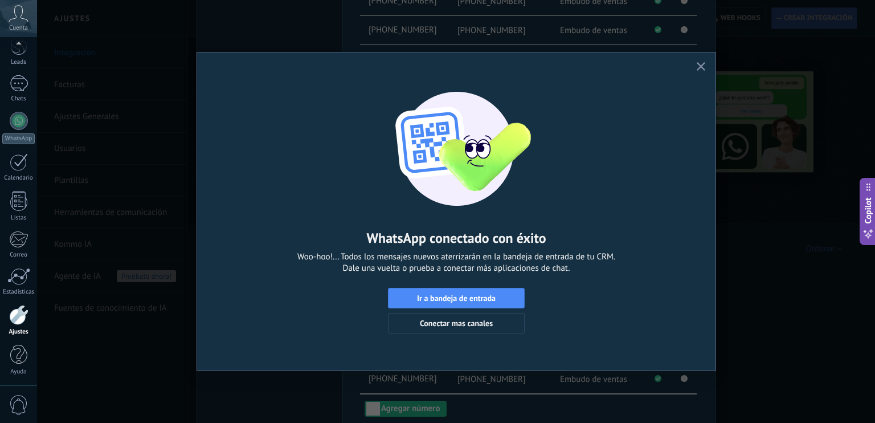
click at [696, 64] on button "button" at bounding box center [701, 66] width 14 height 15
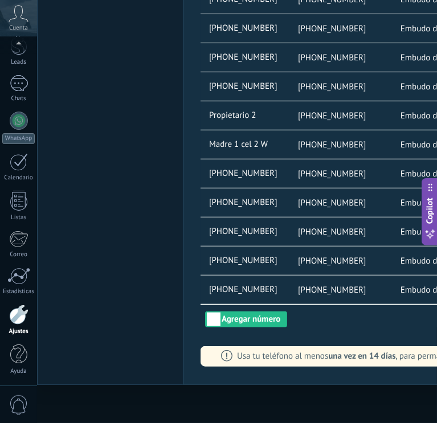
scroll to position [379, 0]
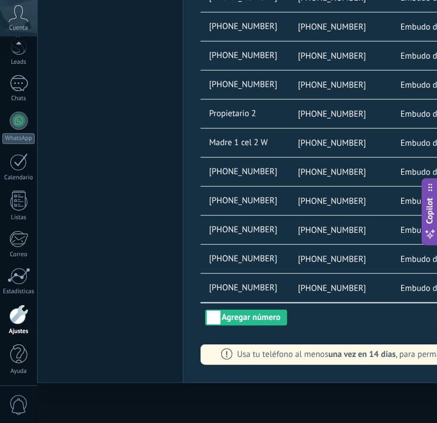
drag, startPoint x: 361, startPoint y: 173, endPoint x: 352, endPoint y: 80, distance: 93.9
click at [352, 80] on div "Nombre Número Embudo Estado Propietario 2 WC [PHONE_NUMBER] Embudo de ventas [P…" at bounding box center [369, 30] width 337 height 548
click at [389, 82] on li "[PHONE_NUMBER]" at bounding box center [343, 85] width 106 height 28
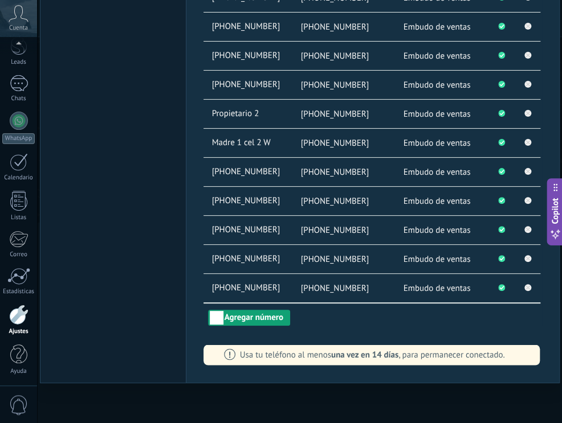
click at [246, 312] on button "Agregar número" at bounding box center [249, 318] width 82 height 16
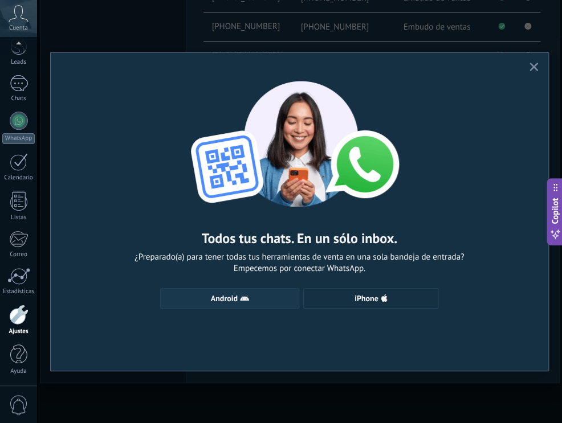
click at [233, 297] on span "Android" at bounding box center [224, 299] width 27 height 8
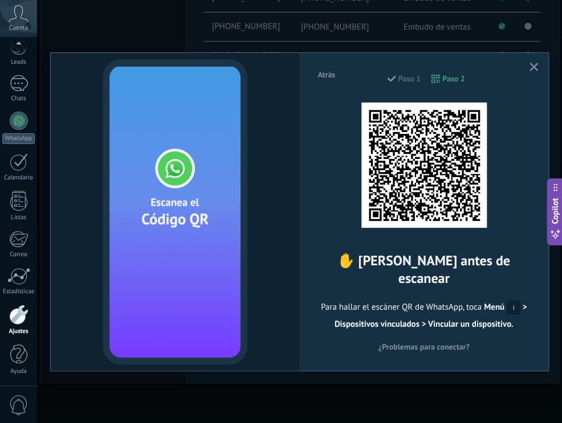
click at [537, 69] on icon "button" at bounding box center [533, 67] width 9 height 9
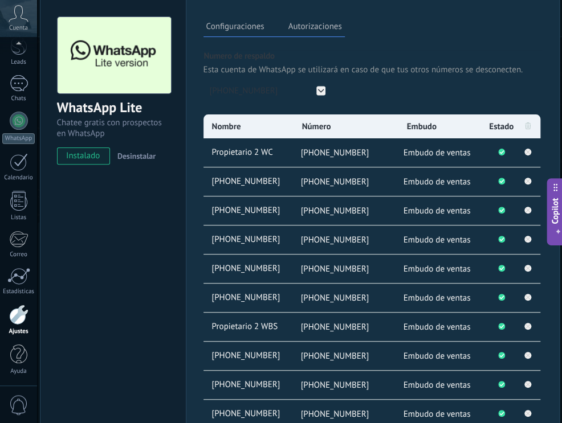
scroll to position [20, 0]
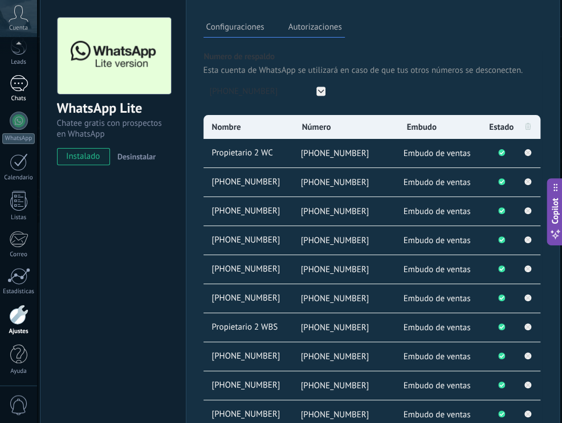
click at [17, 84] on div at bounding box center [19, 83] width 18 height 17
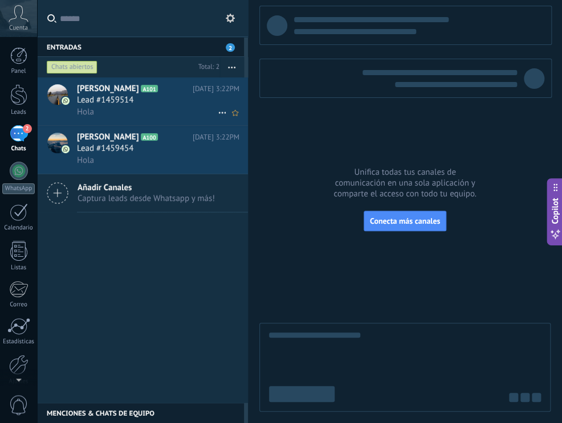
click at [171, 106] on div "Lead #1459514" at bounding box center [158, 100] width 162 height 11
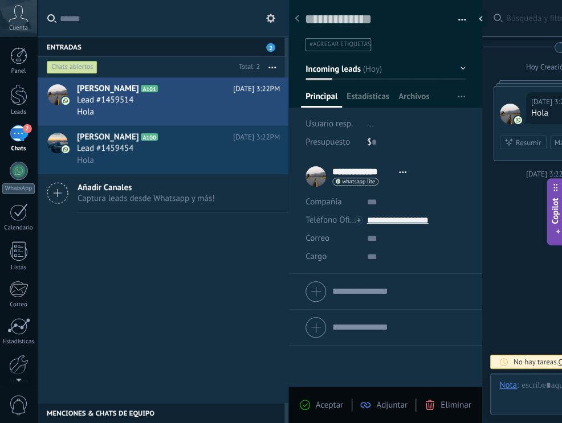
type textarea "**********"
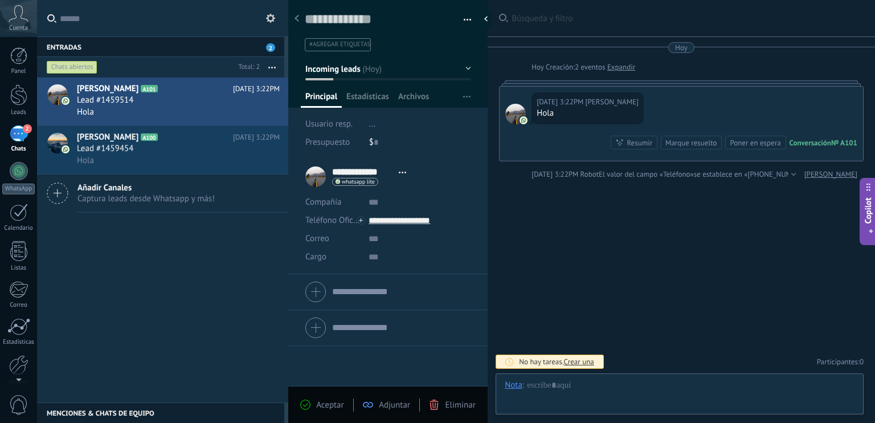
scroll to position [17, 0]
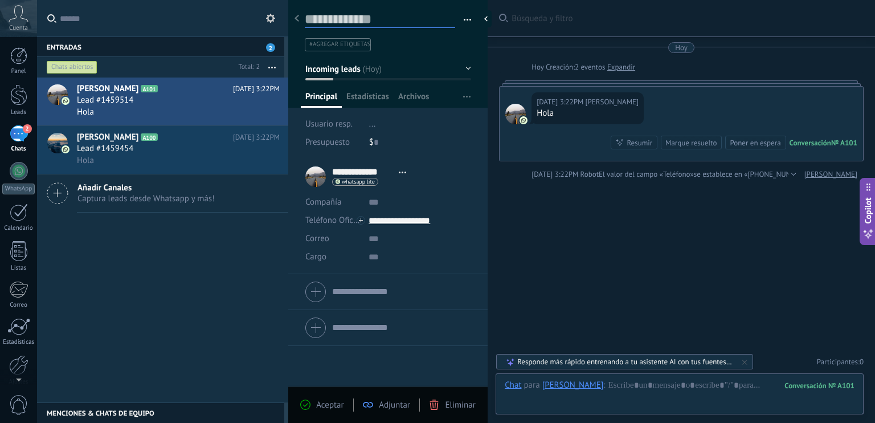
click at [386, 20] on textarea at bounding box center [380, 19] width 150 height 17
drag, startPoint x: 386, startPoint y: 20, endPoint x: 295, endPoint y: 6, distance: 92.3
click at [295, 6] on div "Guardar y crear Imprimir Administrar etiquetas Exportar a excel" at bounding box center [388, 22] width 200 height 59
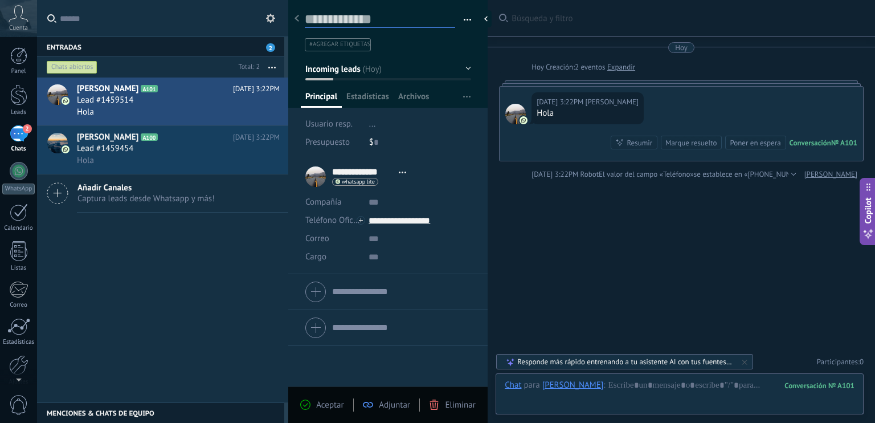
click at [359, 15] on textarea at bounding box center [380, 19] width 150 height 17
type textarea "*"
type textarea "**"
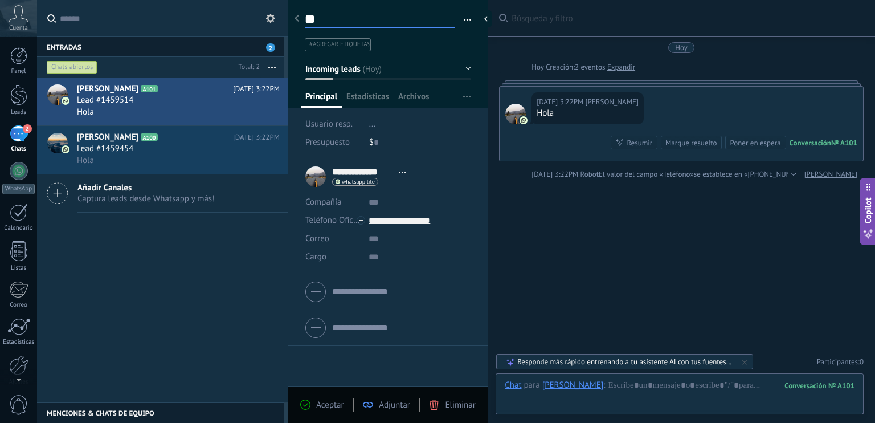
type textarea "***"
type textarea "**"
type textarea "*"
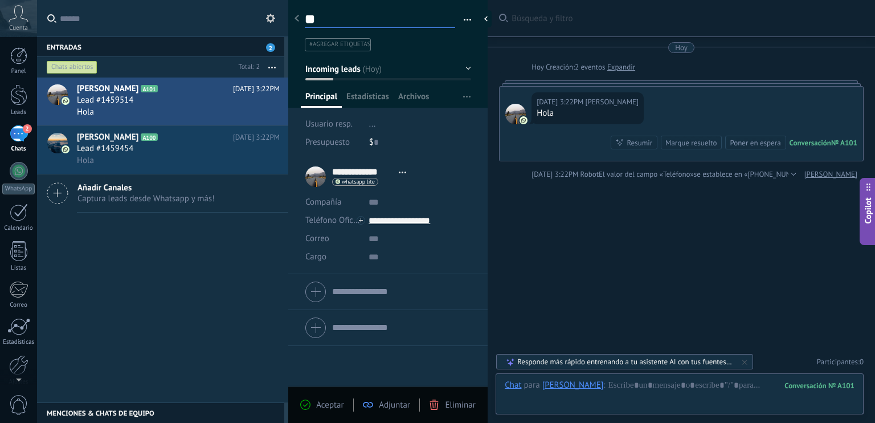
type textarea "*"
type textarea "**********"
type textarea "*"
type textarea "**"
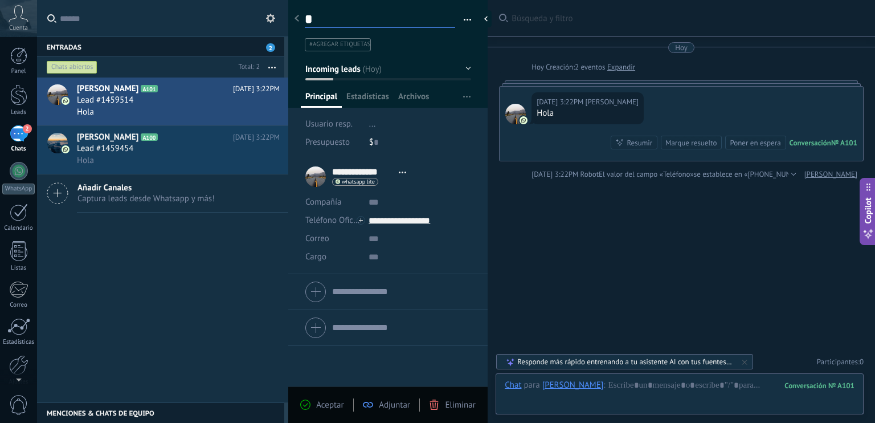
type textarea "**"
type textarea "***"
click at [333, 407] on span "Aceptar" at bounding box center [329, 404] width 27 height 11
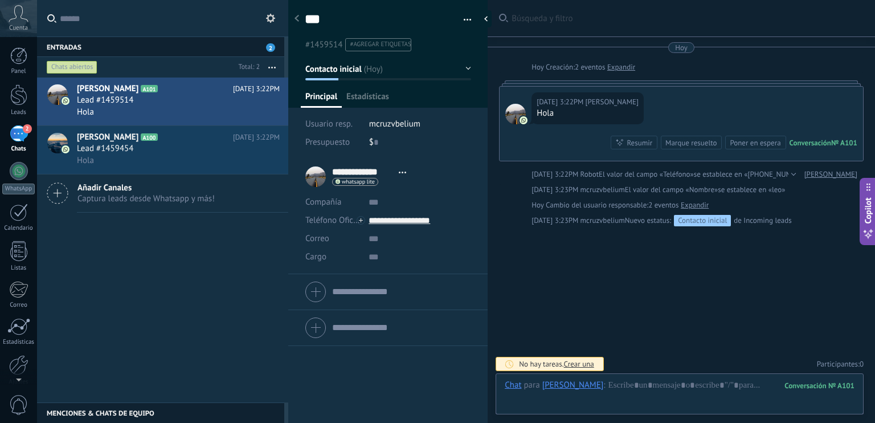
scroll to position [1, 0]
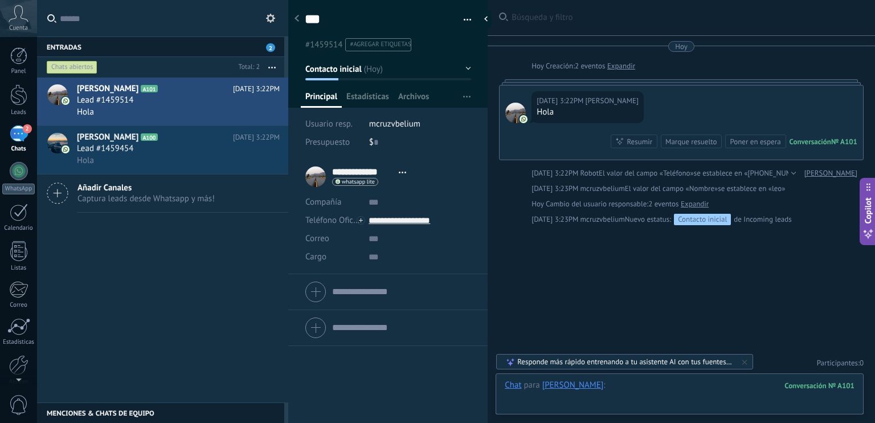
click at [662, 382] on div at bounding box center [680, 397] width 350 height 34
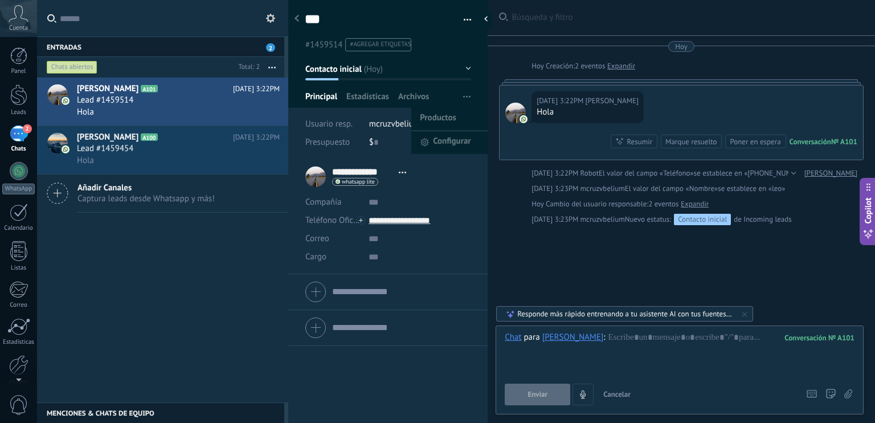
click at [463, 96] on use "button" at bounding box center [466, 97] width 7 height 2
click at [372, 99] on span "Estadísticas" at bounding box center [367, 99] width 43 height 17
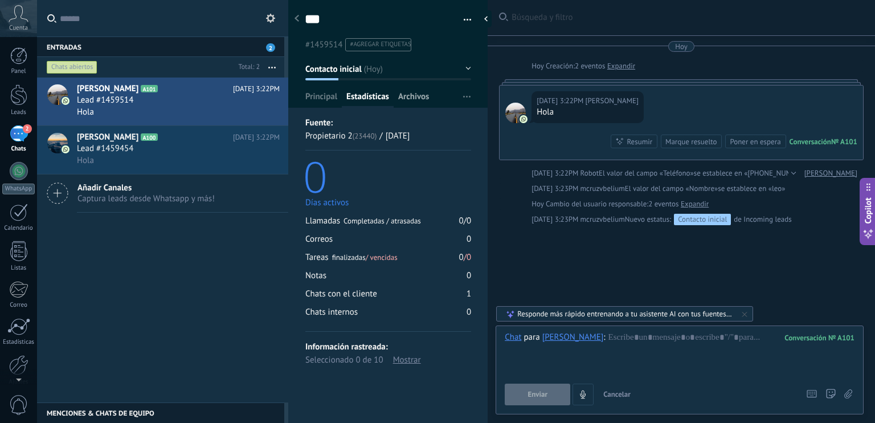
click at [407, 96] on span "Archivos" at bounding box center [413, 99] width 31 height 17
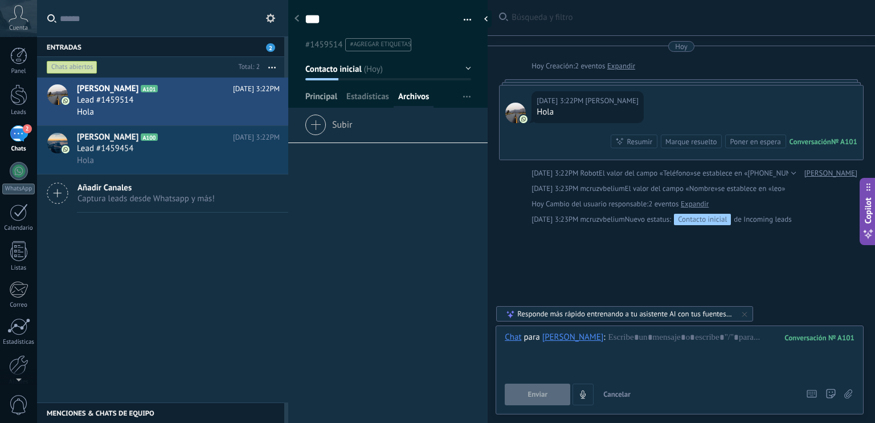
click at [321, 91] on span "Principal" at bounding box center [321, 99] width 32 height 17
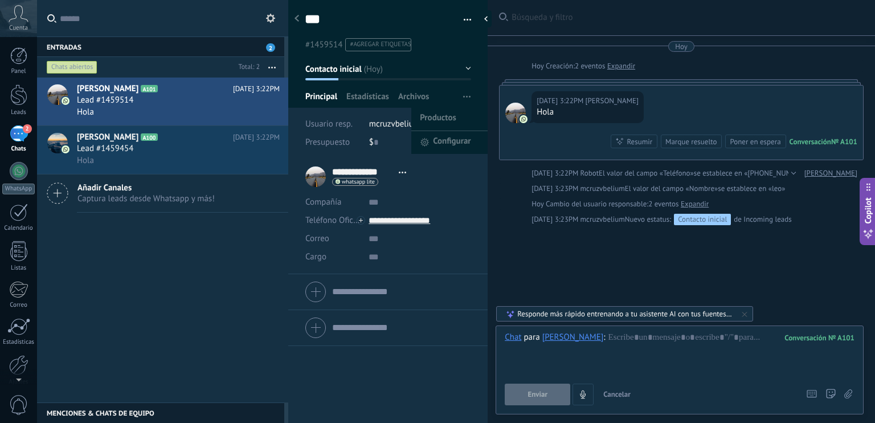
click at [459, 96] on button "button" at bounding box center [467, 97] width 17 height 22
click at [368, 95] on span "Estadísticas" at bounding box center [367, 99] width 43 height 17
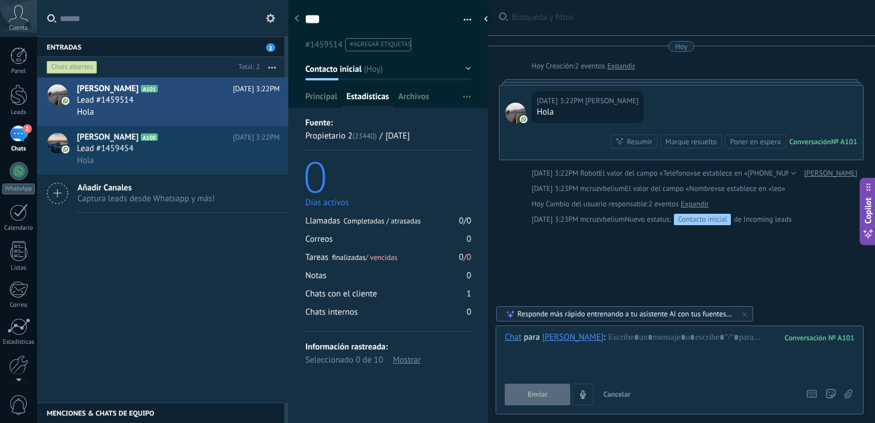
click at [464, 21] on span "button" at bounding box center [468, 22] width 8 height 2
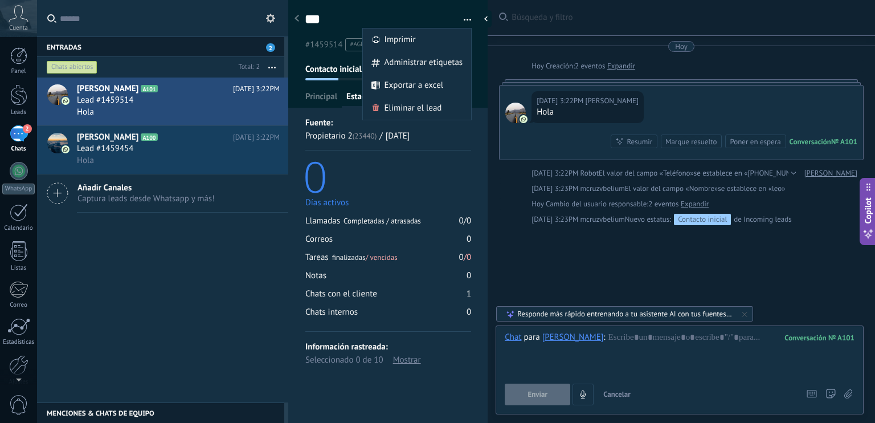
click at [464, 21] on span "button" at bounding box center [468, 22] width 8 height 2
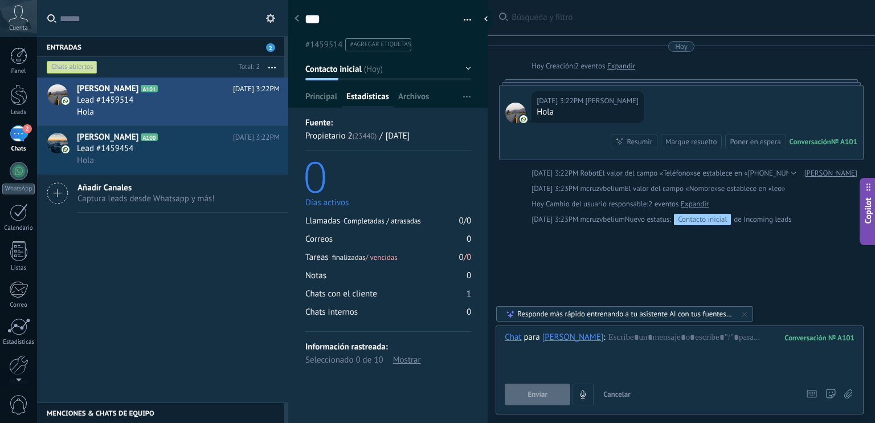
click at [464, 21] on span "button" at bounding box center [468, 22] width 8 height 2
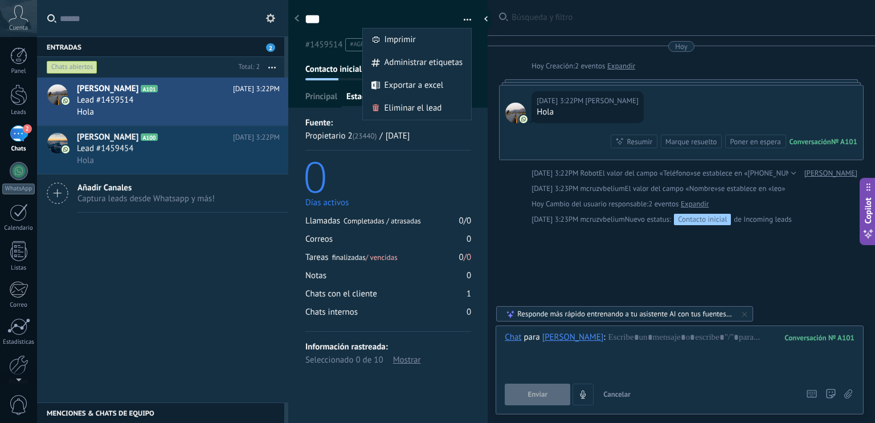
click at [426, 199] on div "Días activos" at bounding box center [388, 202] width 166 height 11
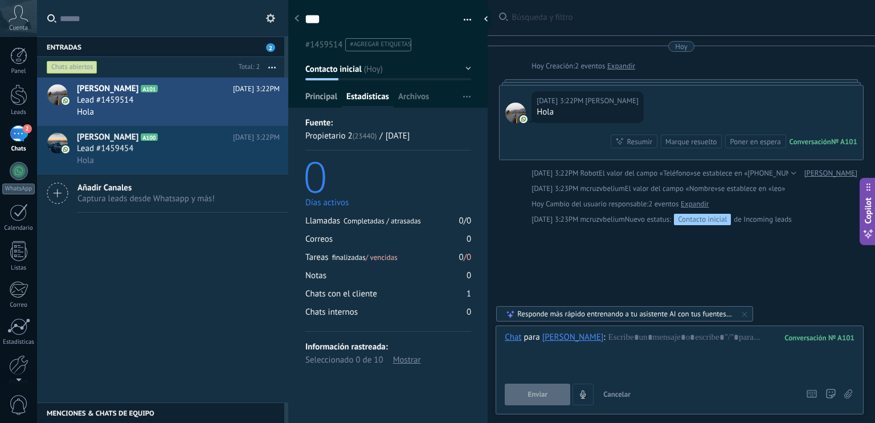
click at [317, 101] on span "Principal" at bounding box center [321, 99] width 32 height 17
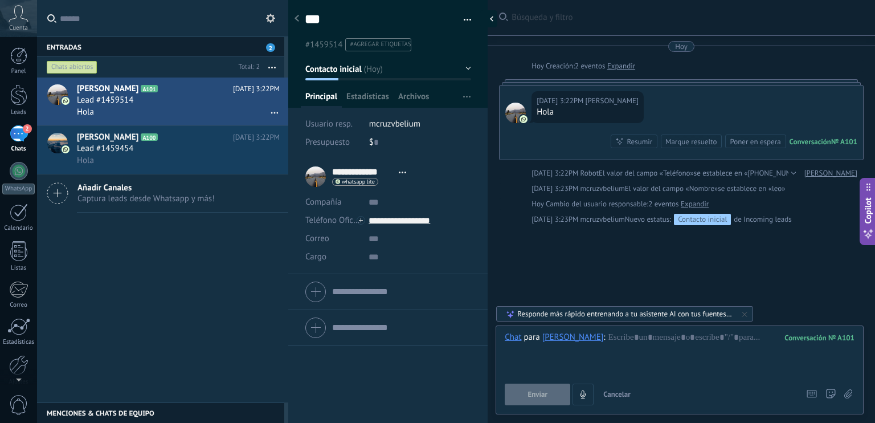
click at [483, 14] on div at bounding box center [488, 18] width 17 height 17
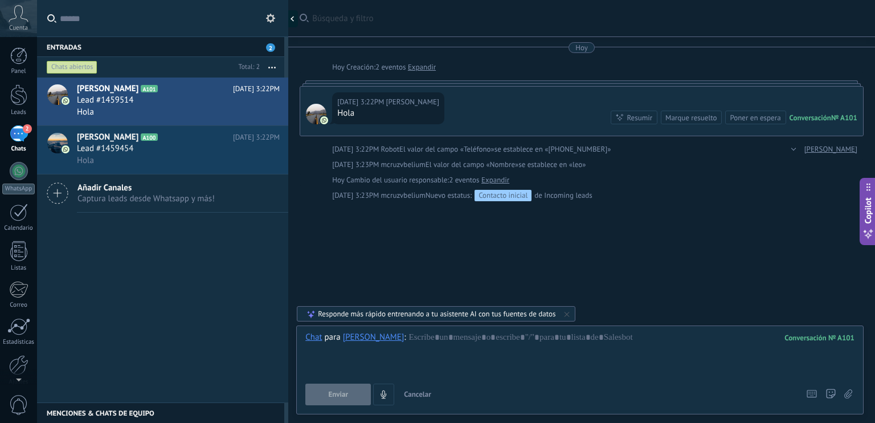
type textarea "***"
click at [108, 151] on span "Lead #1459454" at bounding box center [105, 148] width 56 height 11
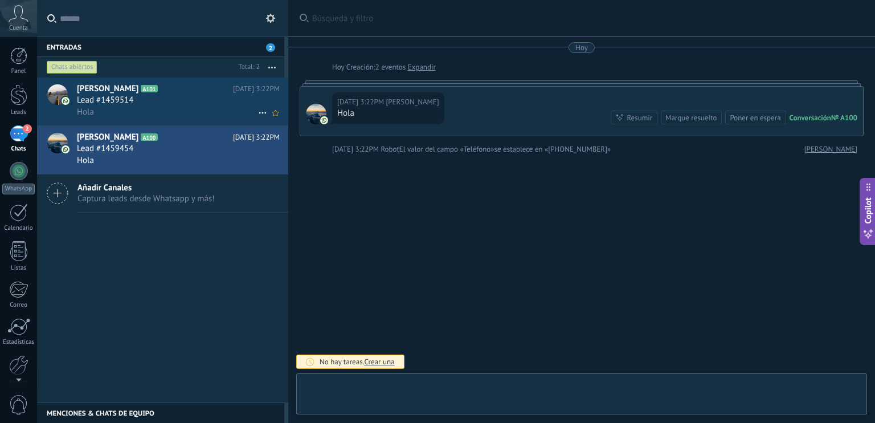
click at [142, 111] on div "Hola" at bounding box center [178, 112] width 203 height 12
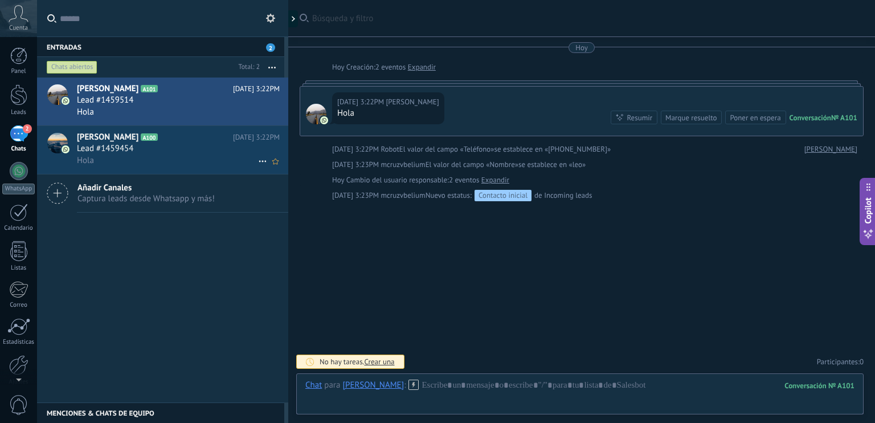
click at [130, 141] on h2 "[PERSON_NAME] A100" at bounding box center [155, 137] width 156 height 11
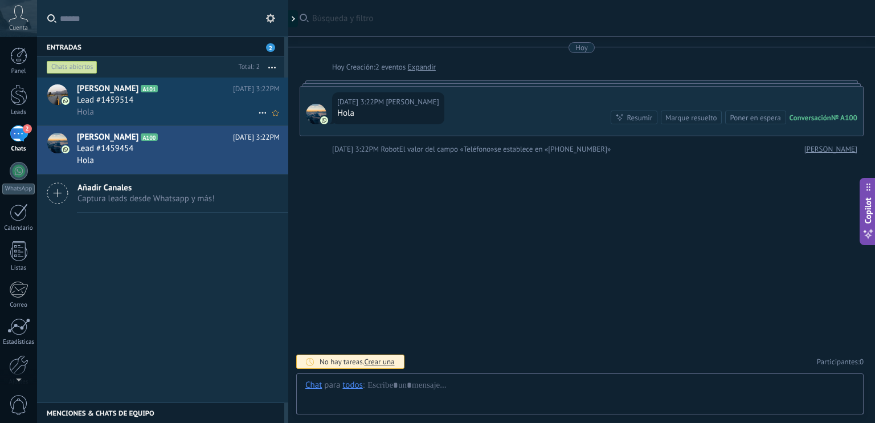
click at [150, 109] on div "Hola" at bounding box center [178, 112] width 203 height 12
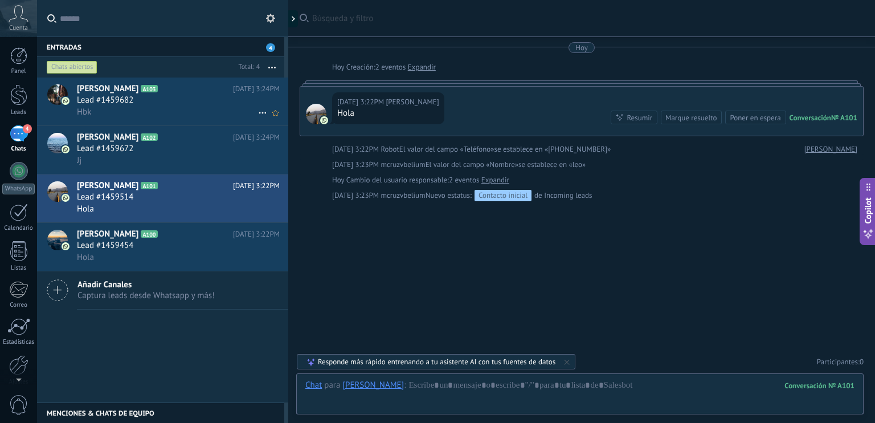
click at [52, 97] on div at bounding box center [57, 94] width 21 height 21
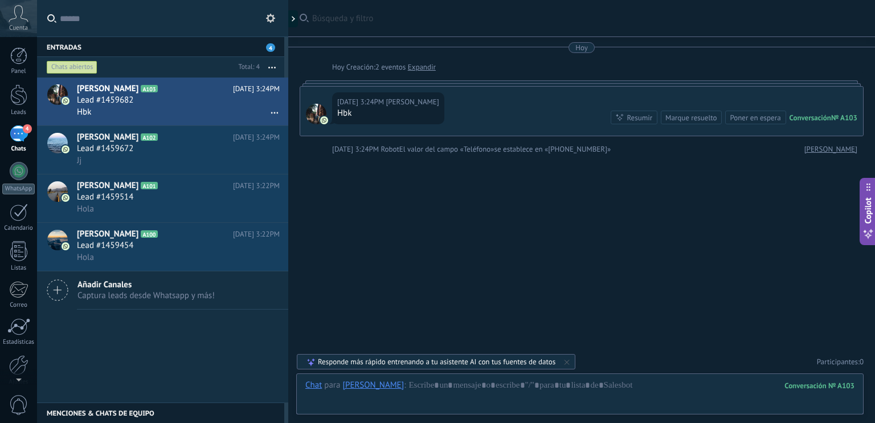
click at [522, 52] on div "Hoy" at bounding box center [582, 47] width 564 height 11
click at [21, 25] on span "Cuenta" at bounding box center [18, 28] width 19 height 7
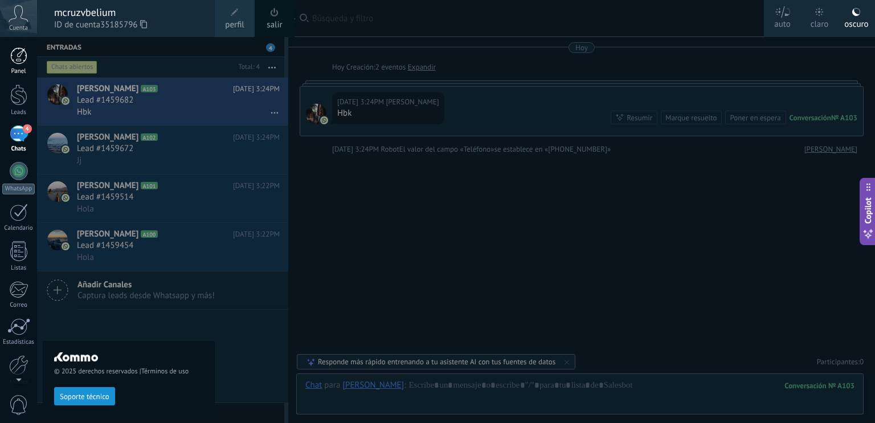
drag, startPoint x: 21, startPoint y: 24, endPoint x: 21, endPoint y: 67, distance: 43.3
click at [21, 67] on div "© 2025 derechos reservados | Términos de uso Soporte técnico auto claro oscuro …" at bounding box center [18, 211] width 37 height 423
click at [14, 59] on div at bounding box center [18, 55] width 17 height 17
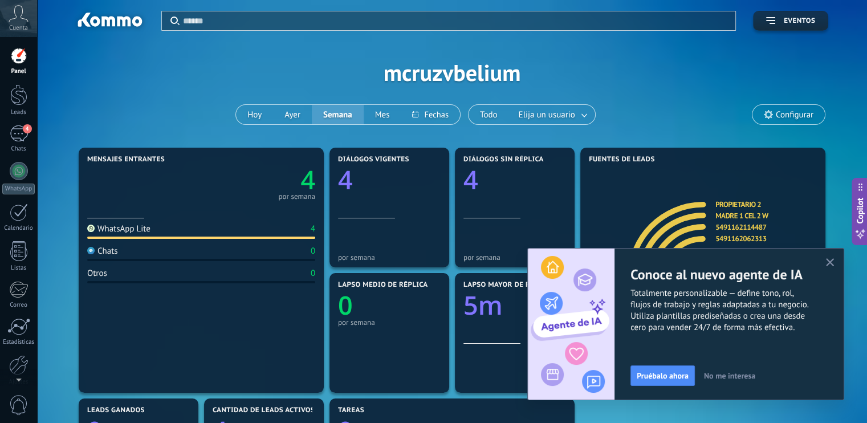
click at [826, 263] on icon "button" at bounding box center [830, 262] width 9 height 9
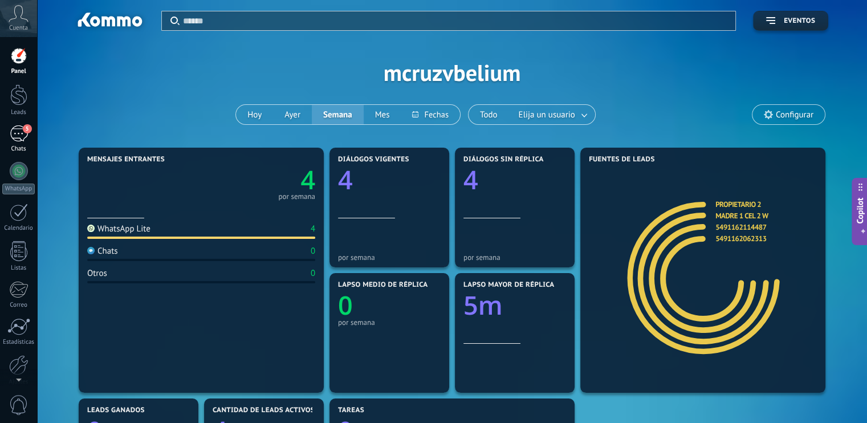
click at [19, 132] on div "5" at bounding box center [19, 133] width 18 height 17
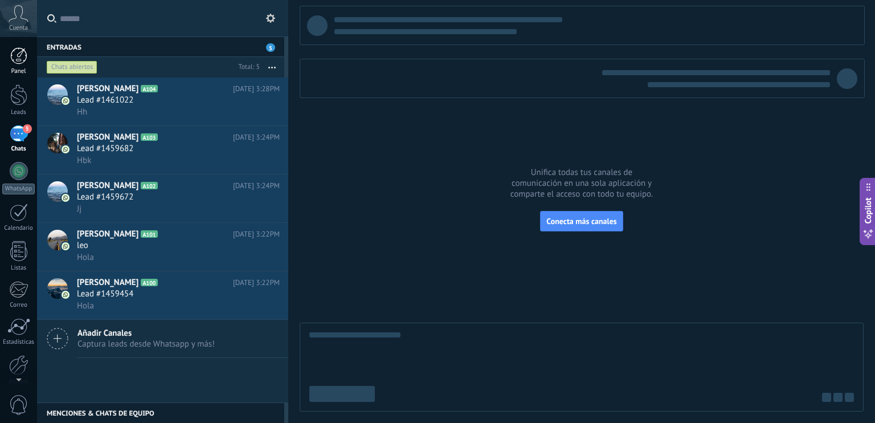
click at [23, 62] on div at bounding box center [18, 55] width 17 height 17
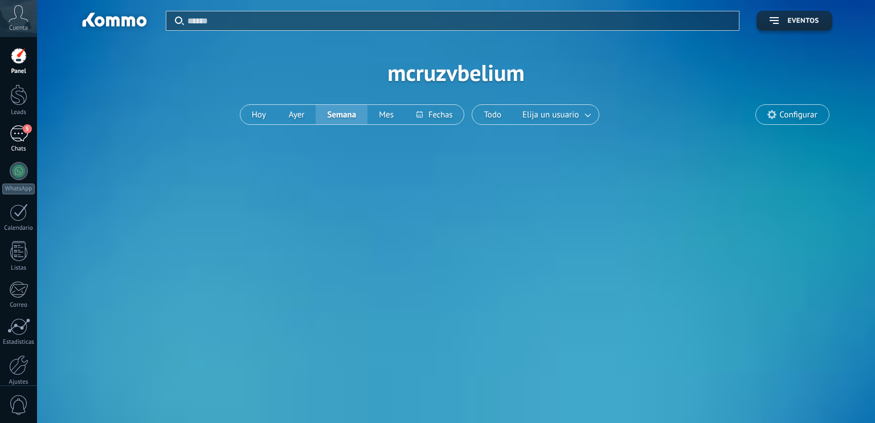
click at [18, 140] on body ".abccls-1,.abccls-2{fill-rule:evenodd}.abccls-2{fill:#fff} .abfcls-1{fill:none}…" at bounding box center [437, 211] width 875 height 423
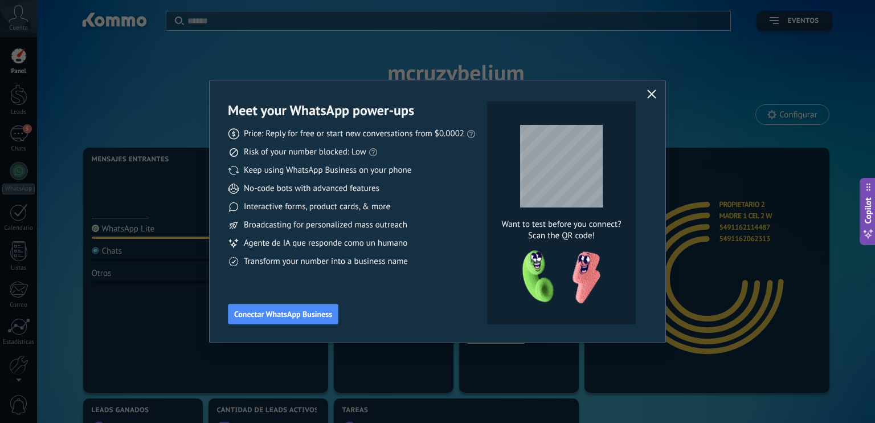
click at [649, 88] on button "button" at bounding box center [652, 95] width 15 height 16
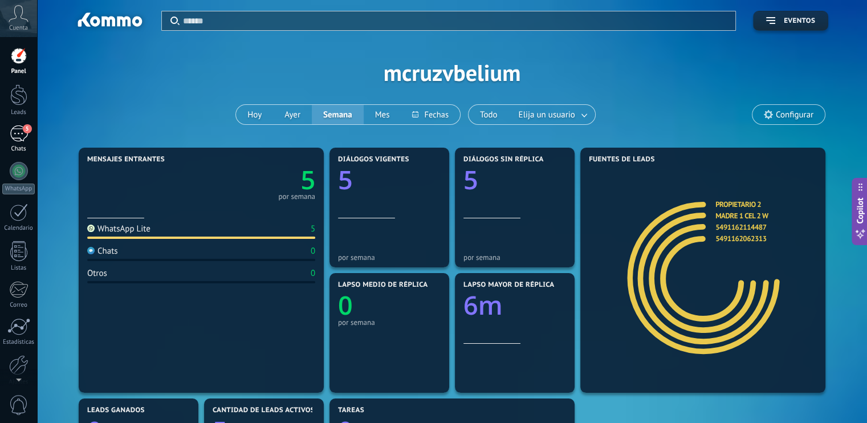
click at [5, 137] on link "5 Chats" at bounding box center [18, 138] width 37 height 27
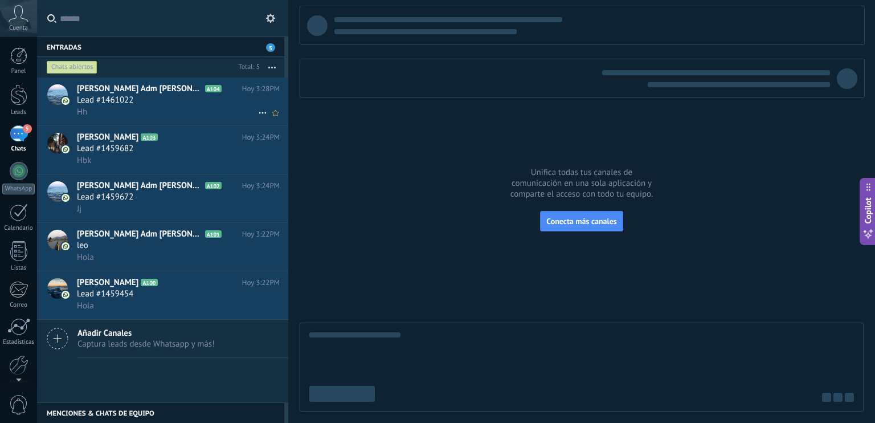
click at [170, 111] on div "Hh" at bounding box center [178, 112] width 203 height 12
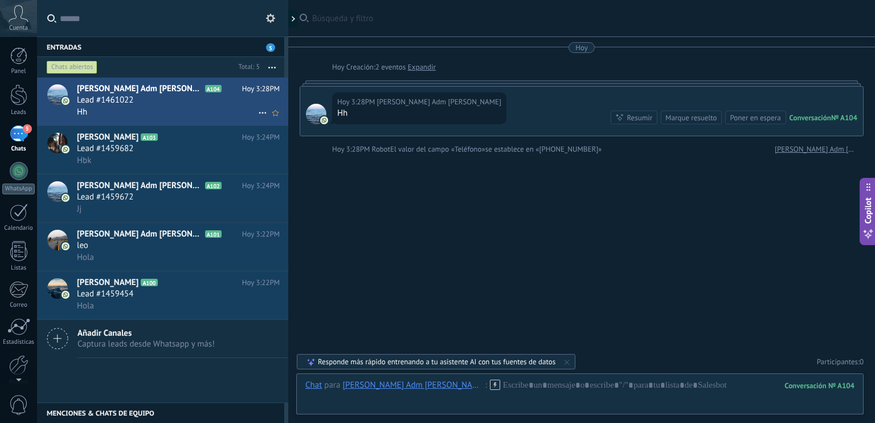
click at [164, 102] on div "Lead #1461022" at bounding box center [178, 100] width 203 height 11
click at [161, 146] on div "Lead #1459682" at bounding box center [178, 148] width 203 height 11
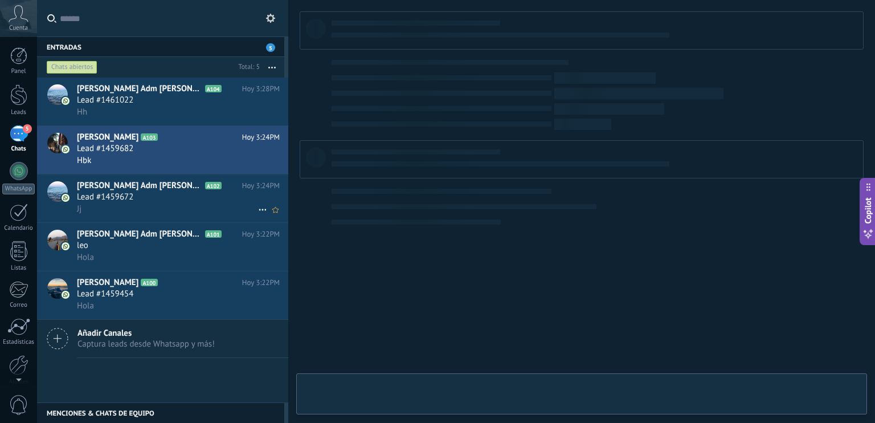
click at [225, 184] on icon at bounding box center [230, 185] width 11 height 11
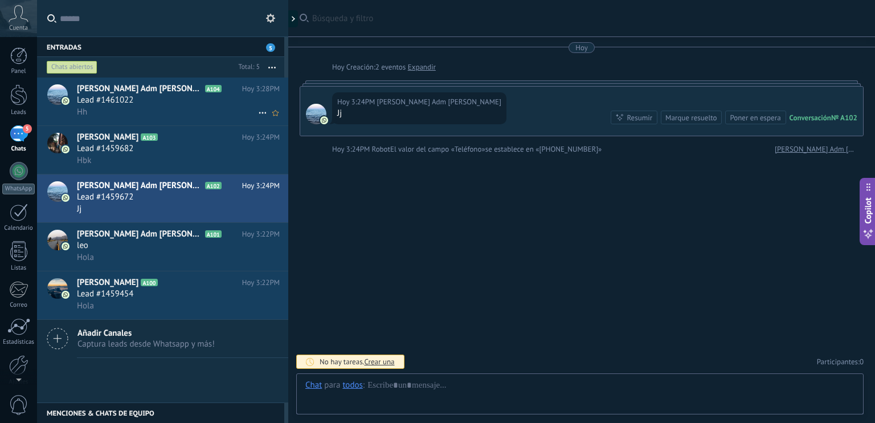
click at [144, 107] on div "Hh" at bounding box center [178, 112] width 203 height 12
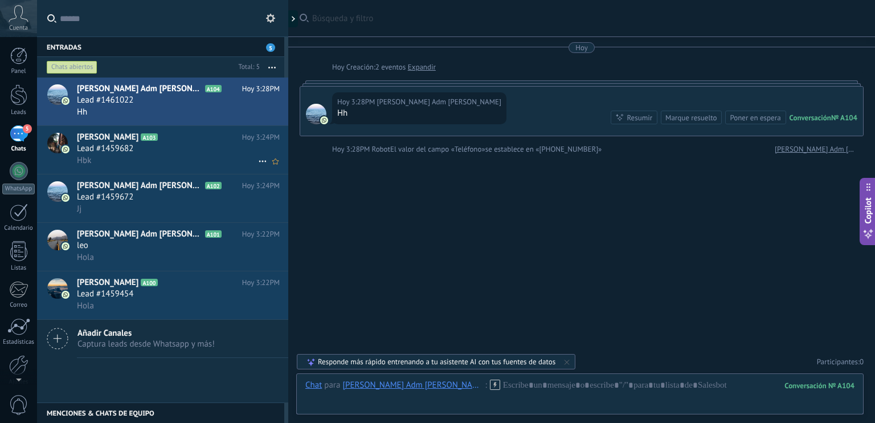
click at [173, 148] on div "Lead #1459682" at bounding box center [178, 148] width 203 height 11
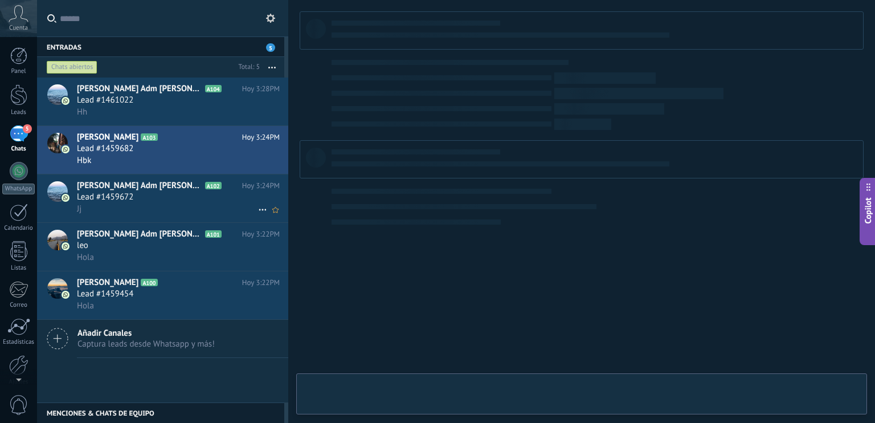
click at [225, 187] on icon at bounding box center [230, 185] width 11 height 11
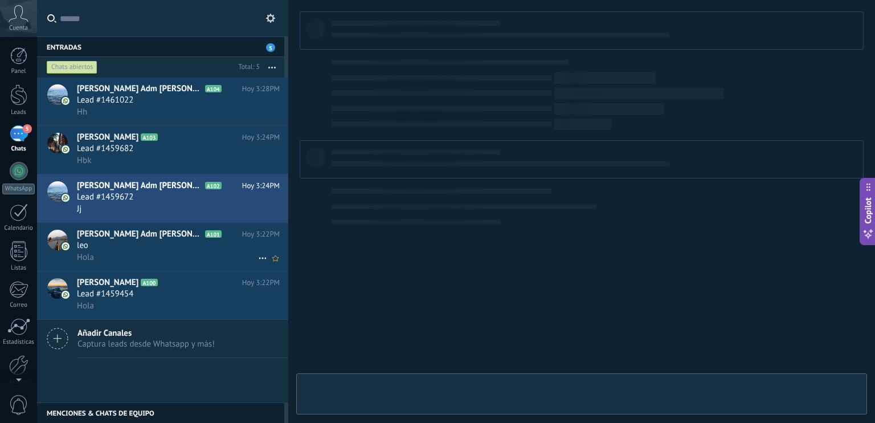
click at [148, 243] on div "leo" at bounding box center [178, 245] width 203 height 11
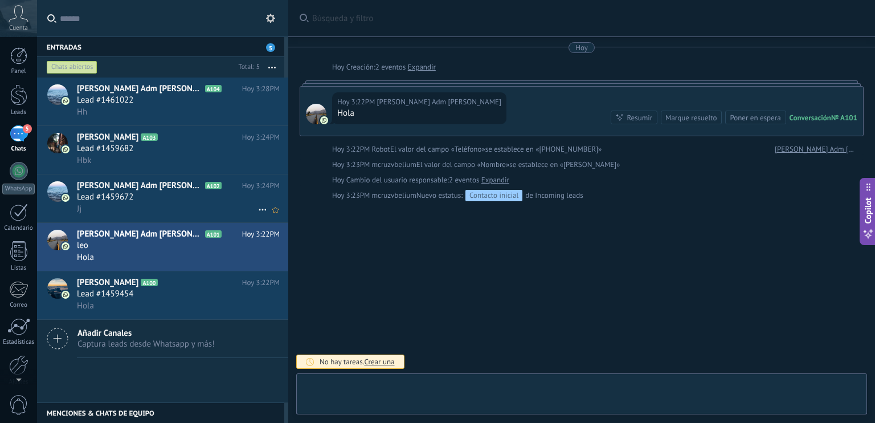
click at [150, 211] on div "Jj" at bounding box center [178, 209] width 203 height 12
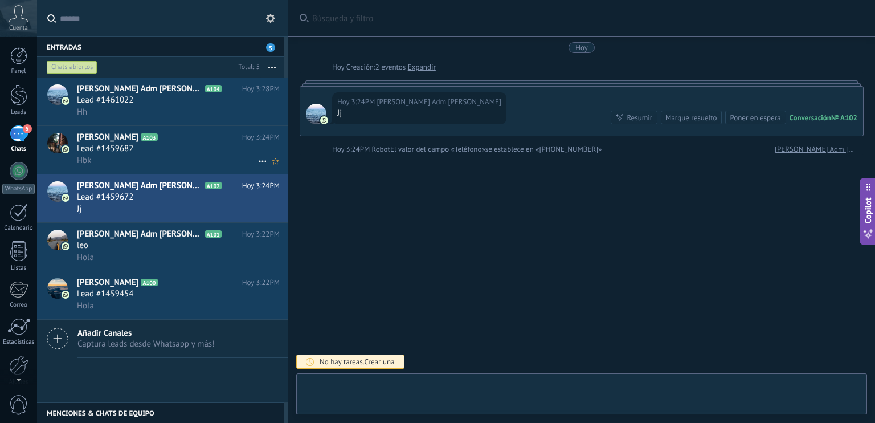
click at [150, 152] on div "Lead #1459682" at bounding box center [178, 148] width 203 height 11
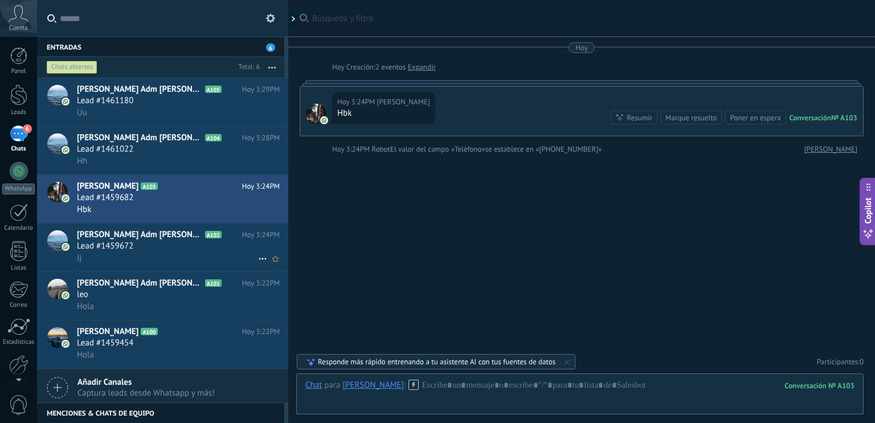
scroll to position [6, 0]
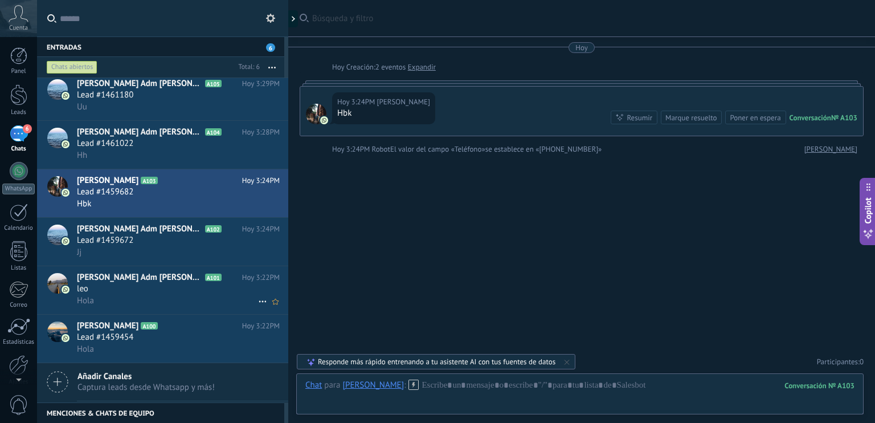
click at [189, 295] on div "leo" at bounding box center [178, 288] width 203 height 11
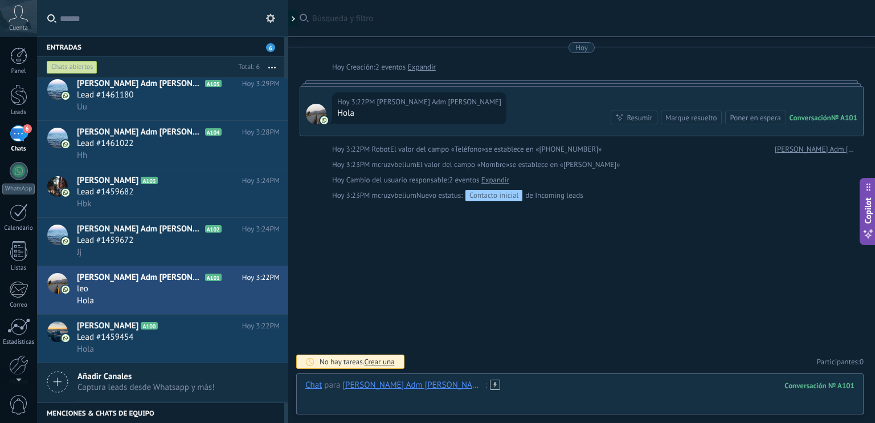
click at [480, 381] on div at bounding box center [579, 397] width 549 height 34
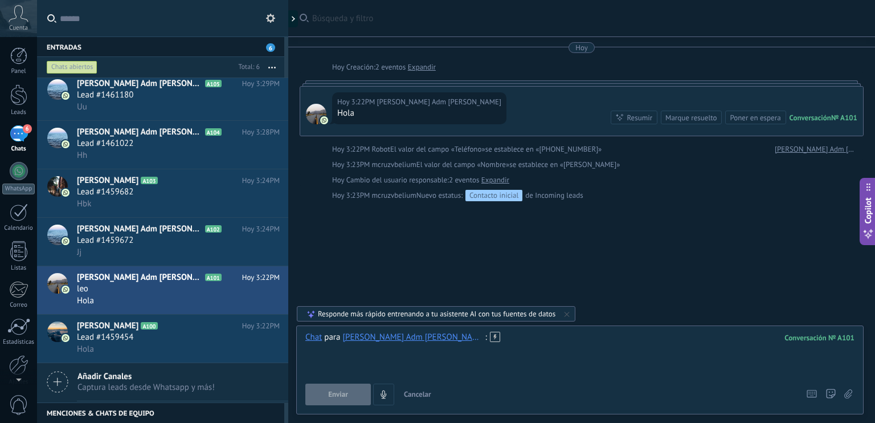
paste div
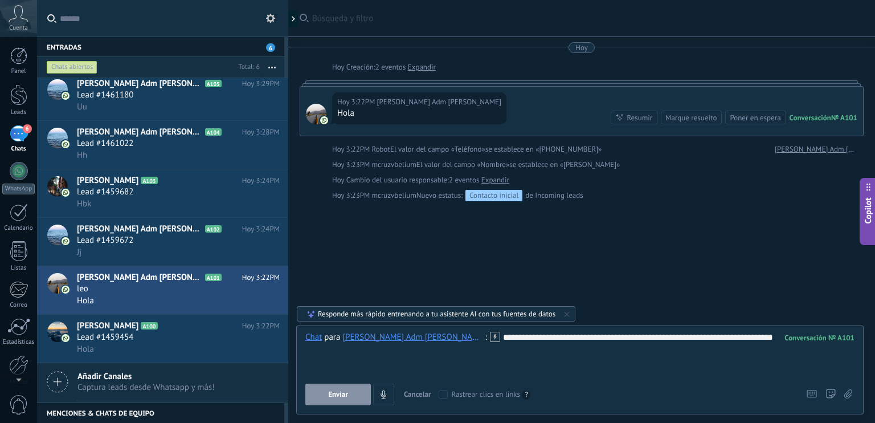
click at [353, 388] on button "Enviar" at bounding box center [338, 395] width 66 height 22
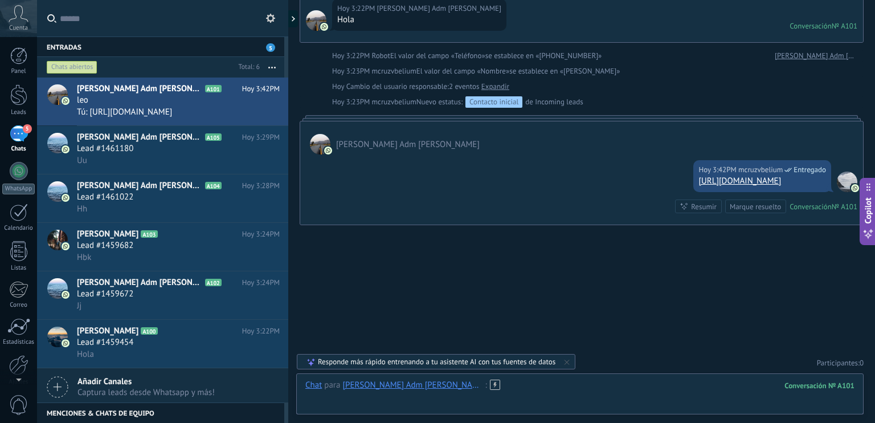
click at [547, 388] on div at bounding box center [579, 397] width 549 height 34
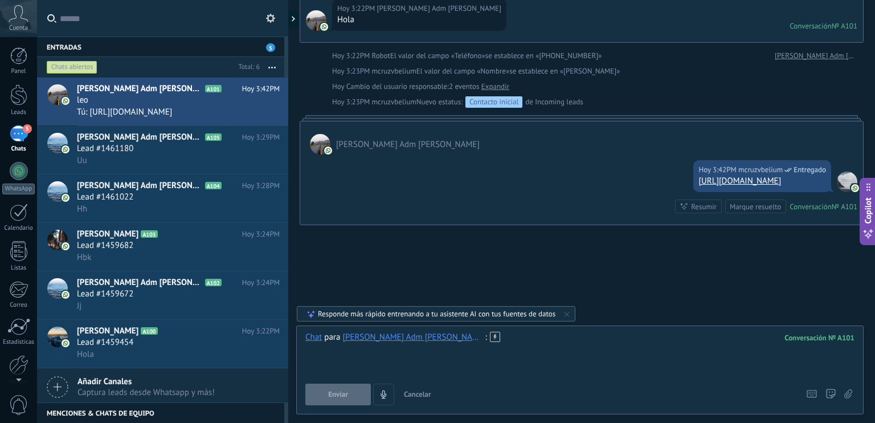
paste div
click at [343, 396] on span "Enviar" at bounding box center [338, 394] width 20 height 8
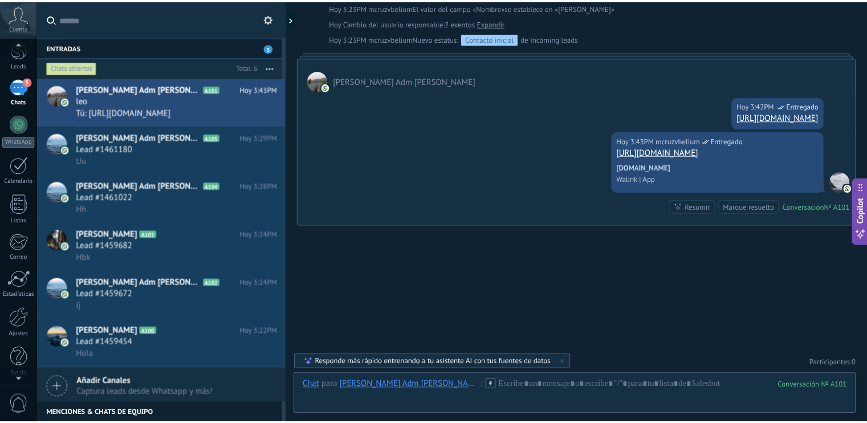
scroll to position [50, 0]
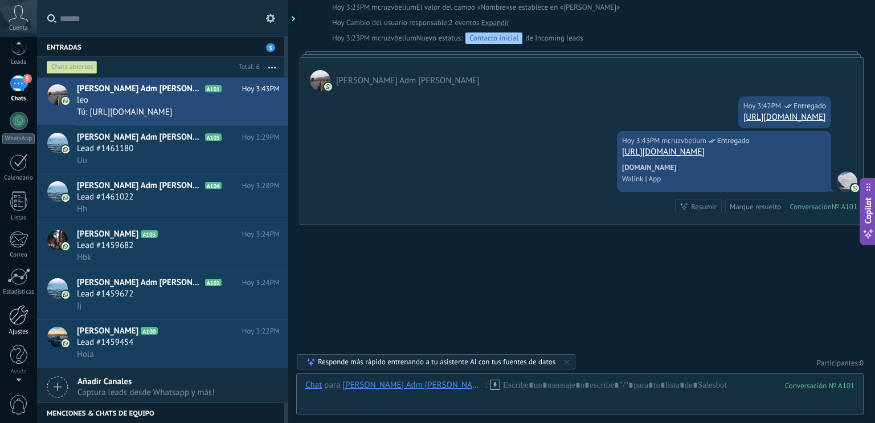
click at [14, 323] on div at bounding box center [18, 315] width 19 height 20
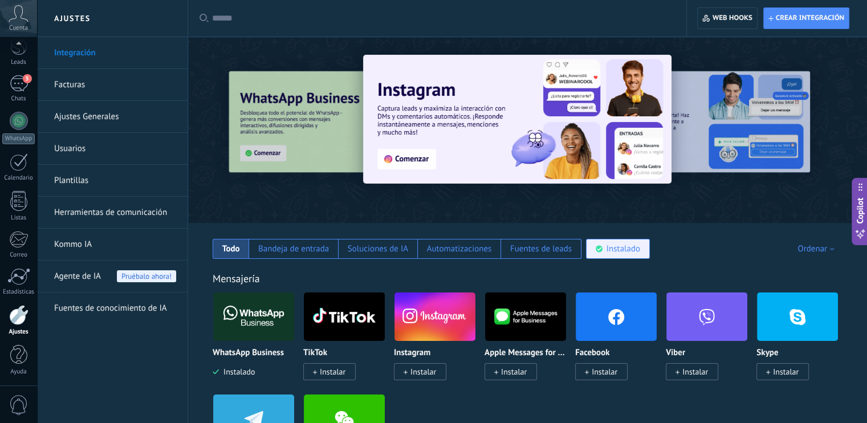
click at [606, 242] on div "Instalado" at bounding box center [618, 249] width 64 height 20
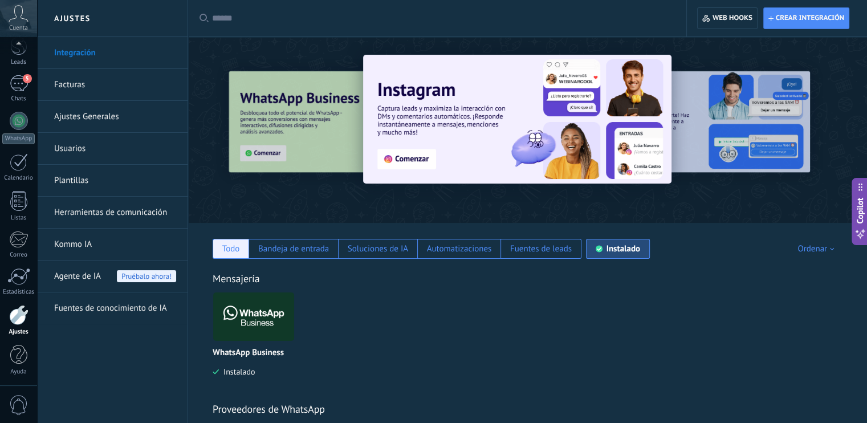
click at [225, 242] on div "Todo" at bounding box center [231, 249] width 36 height 20
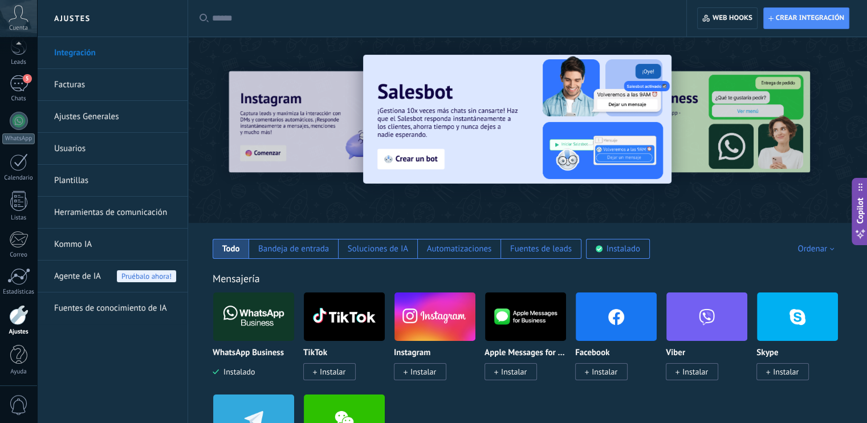
click at [424, 370] on span "Instalar" at bounding box center [423, 371] width 26 height 10
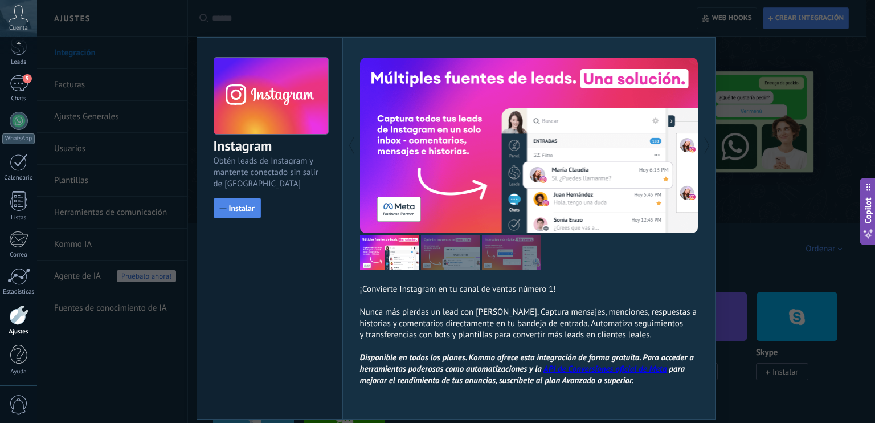
click at [248, 206] on span "Instalar" at bounding box center [242, 208] width 26 height 8
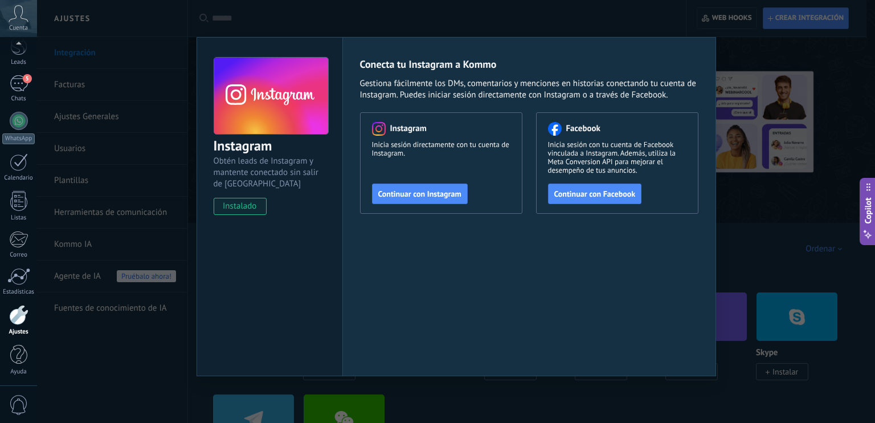
click at [737, 191] on div "Instagram Obtén leads de Instagram y mantente conectado sin salir de Kommo inst…" at bounding box center [456, 211] width 838 height 423
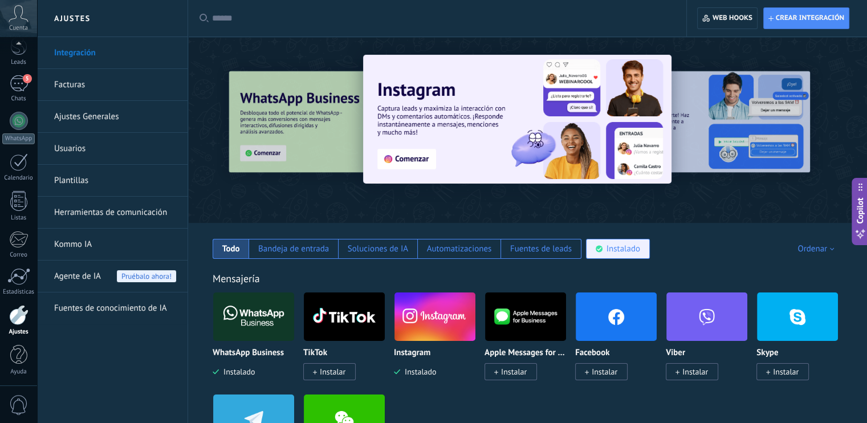
click at [602, 253] on div "Instalado" at bounding box center [618, 249] width 64 height 20
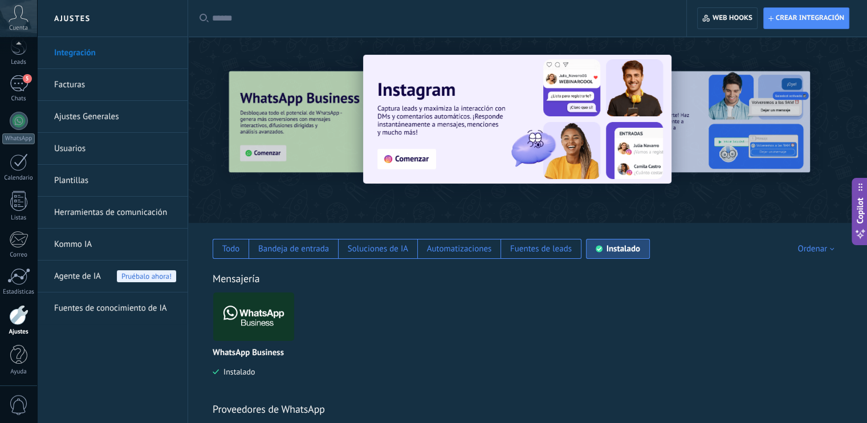
click at [256, 321] on img at bounding box center [253, 316] width 81 height 55
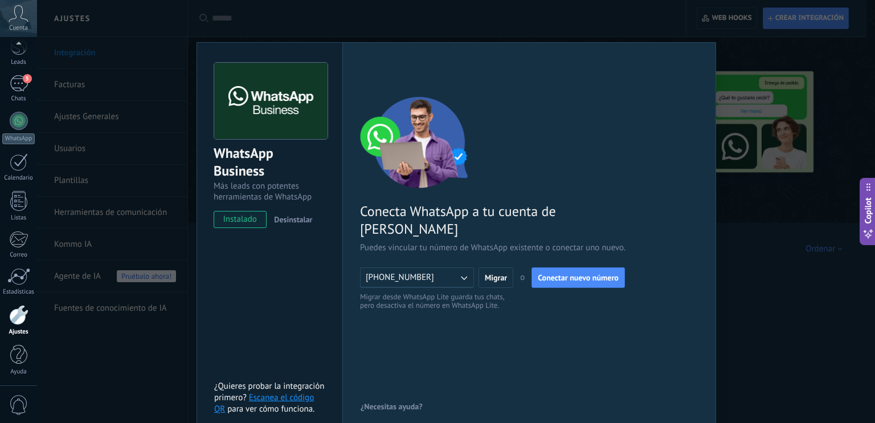
click at [146, 360] on div "WhatsApp Business Más leads con potentes herramientas de WhatsApp instalado Des…" at bounding box center [456, 211] width 838 height 423
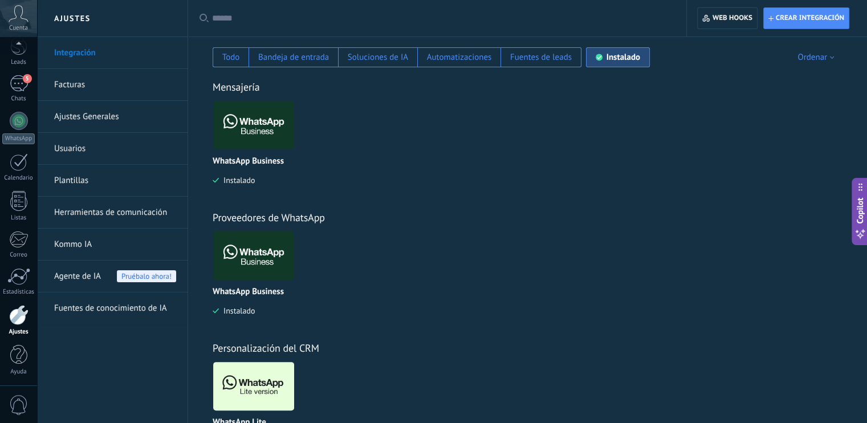
scroll to position [247, 0]
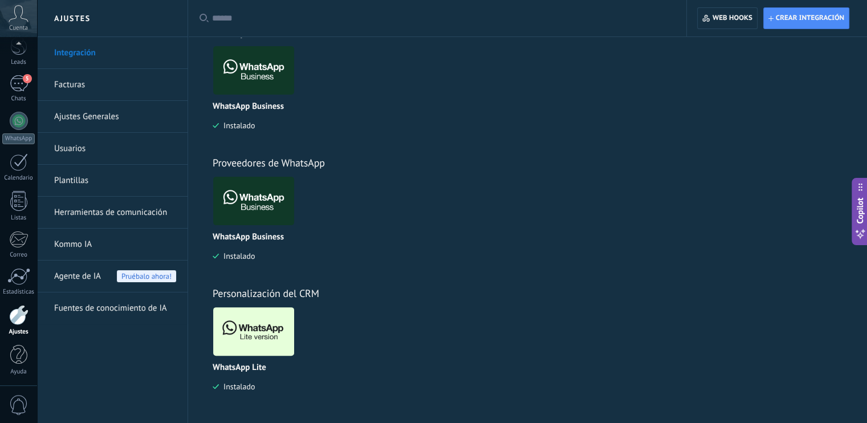
click at [252, 340] on img at bounding box center [253, 331] width 81 height 55
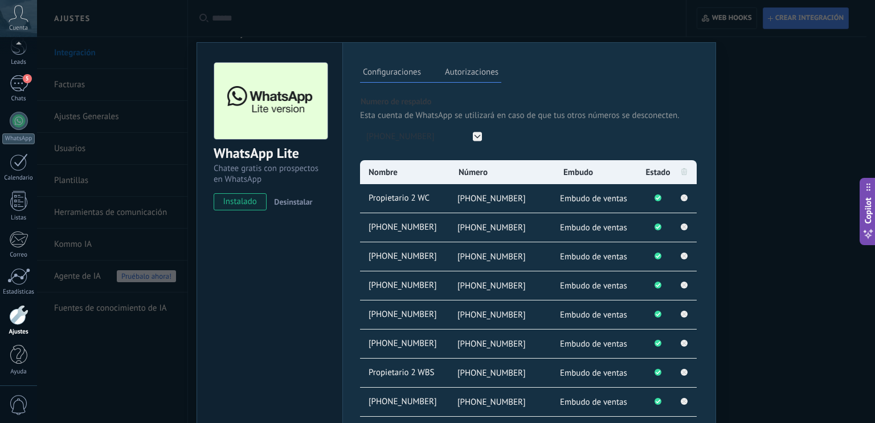
drag, startPoint x: 780, startPoint y: 226, endPoint x: 770, endPoint y: 263, distance: 37.6
click at [770, 263] on div "WhatsApp Lite Chatee gratis con prospectos en WhatsApp instalado Desinstalar Co…" at bounding box center [456, 211] width 838 height 423
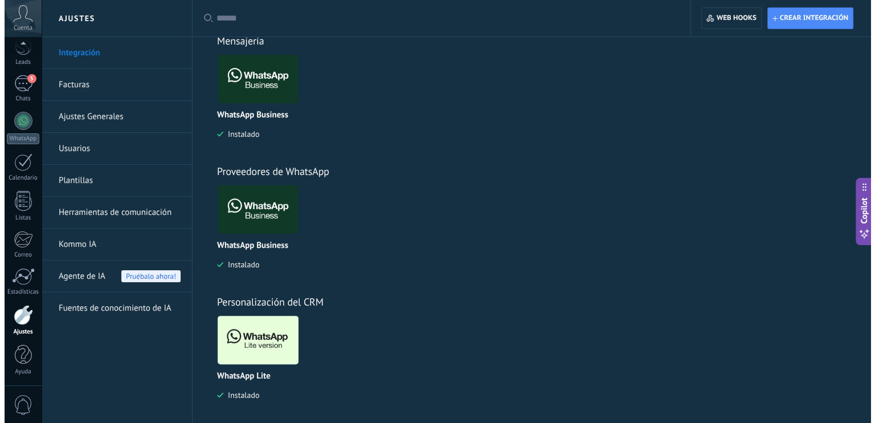
scroll to position [238, 0]
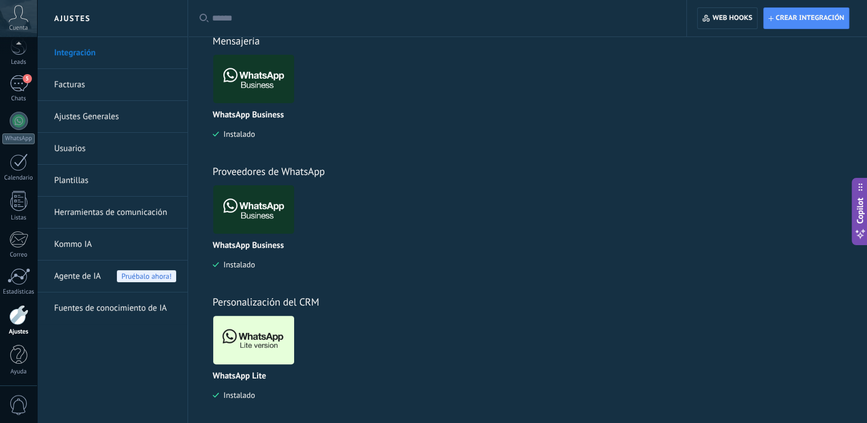
click at [255, 339] on img at bounding box center [253, 339] width 81 height 55
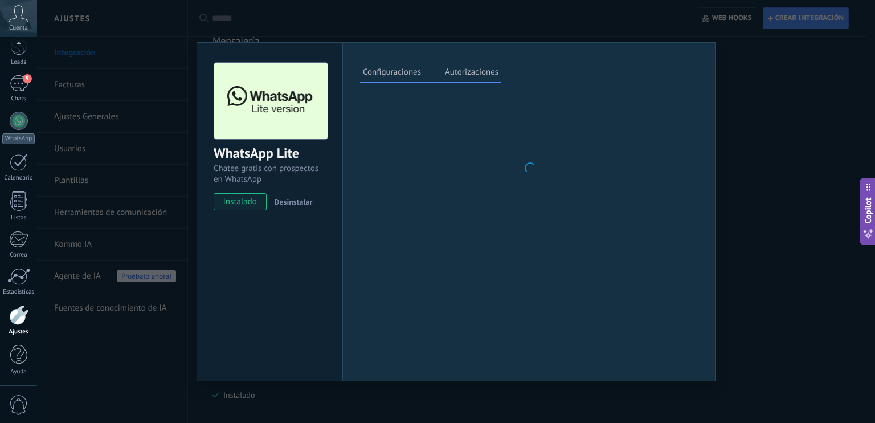
click at [255, 339] on div "WhatsApp Lite Chatee gratis con prospectos en WhatsApp instalado Desinstalar" at bounding box center [270, 211] width 146 height 339
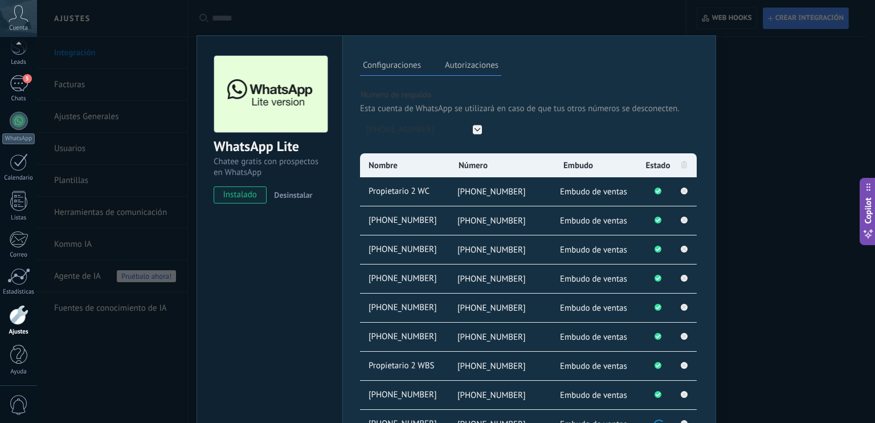
scroll to position [362, 0]
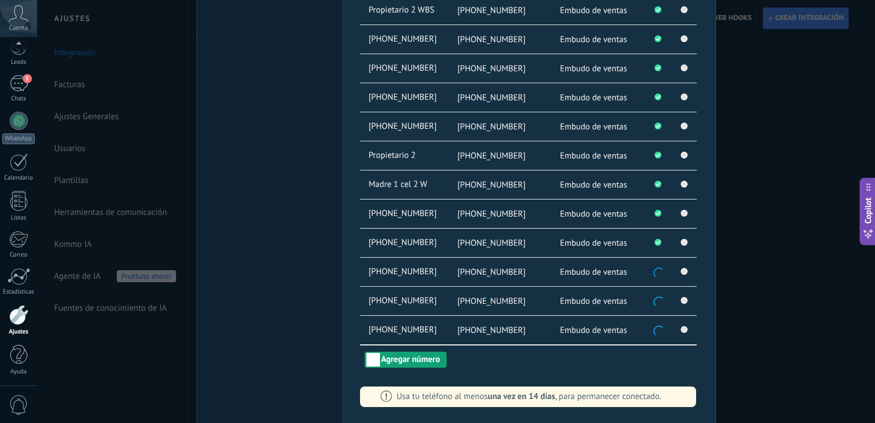
click at [419, 355] on button "Agregar número" at bounding box center [406, 360] width 82 height 16
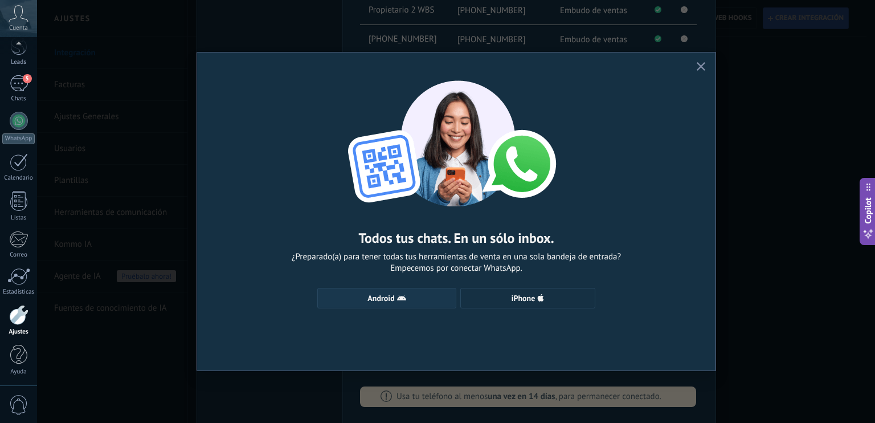
click at [399, 303] on icon "button" at bounding box center [401, 297] width 9 height 9
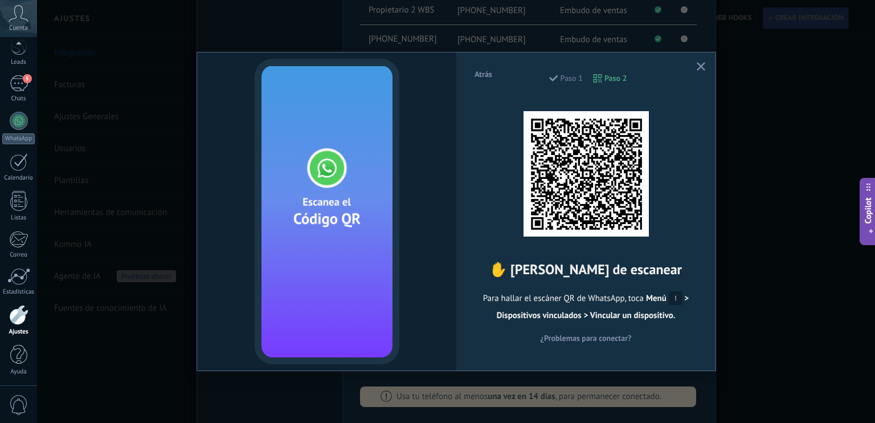
click at [702, 71] on span "button" at bounding box center [701, 67] width 9 height 10
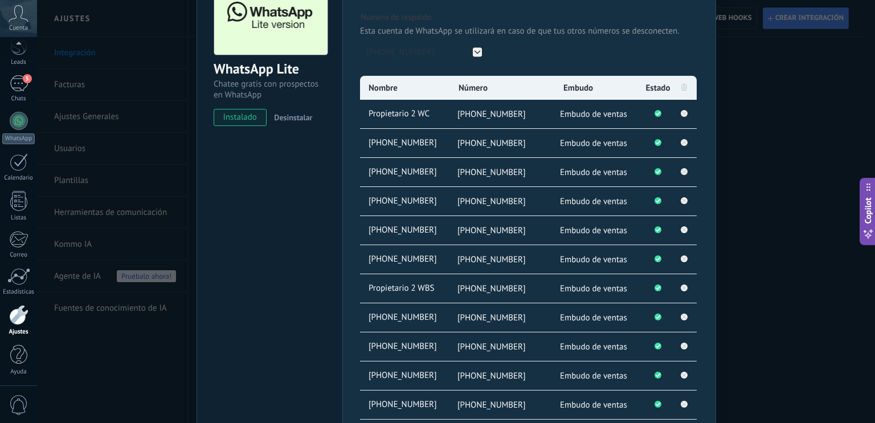
scroll to position [84, 0]
click at [96, 91] on div "WhatsApp Lite Chatee gratis con prospectos en WhatsApp instalado Desinstalar Co…" at bounding box center [456, 211] width 838 height 423
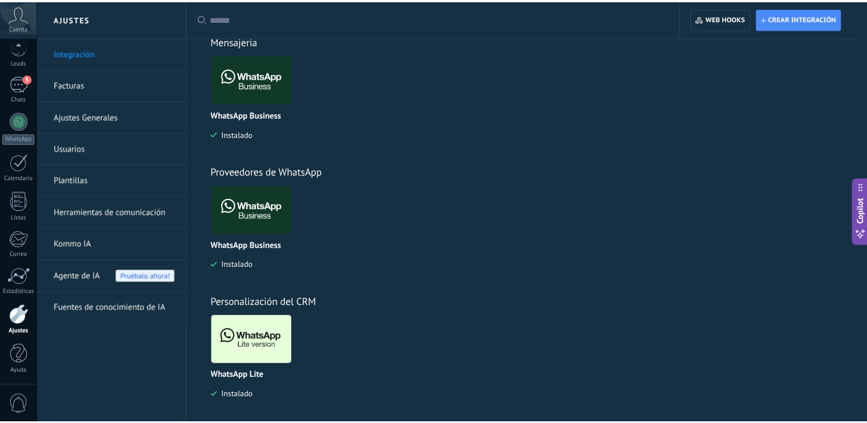
scroll to position [0, 0]
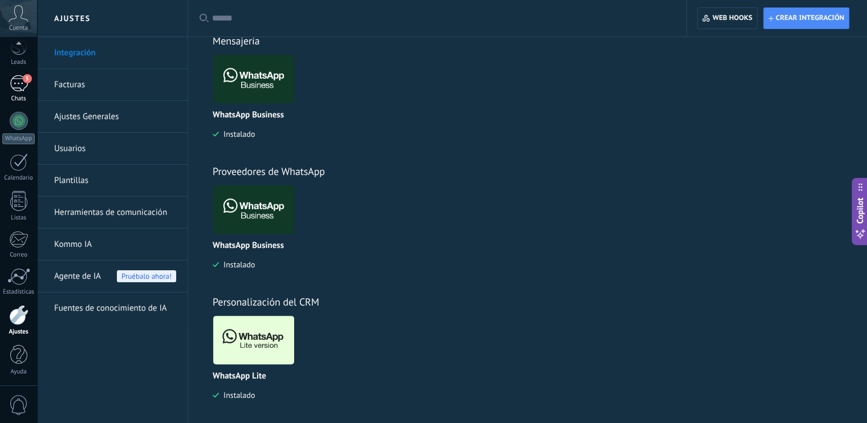
click at [18, 91] on link "5 Chats" at bounding box center [18, 88] width 37 height 27
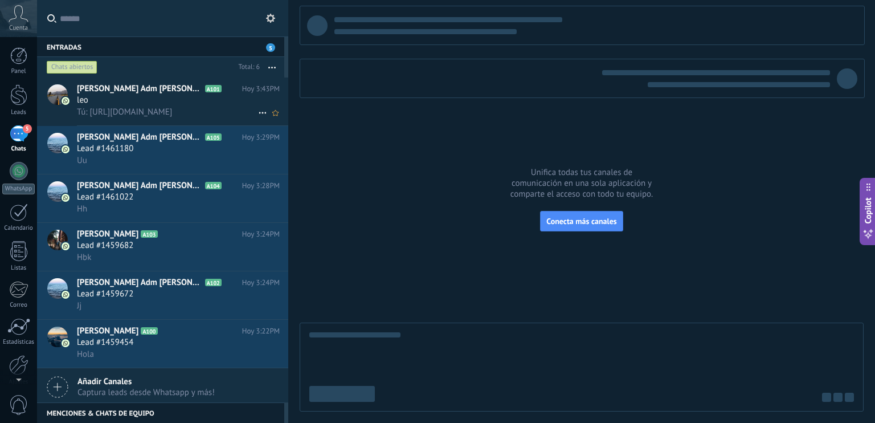
click at [172, 112] on span "Tú: https://app.wa.link/link/eliumteam" at bounding box center [124, 112] width 95 height 11
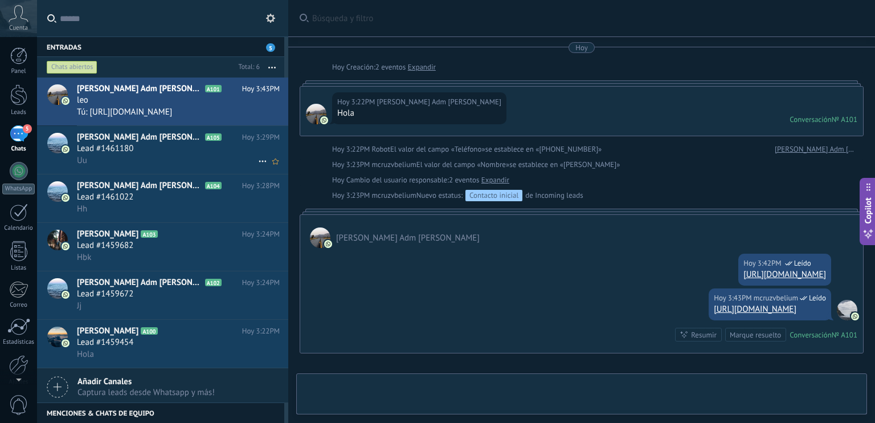
scroll to position [128, 0]
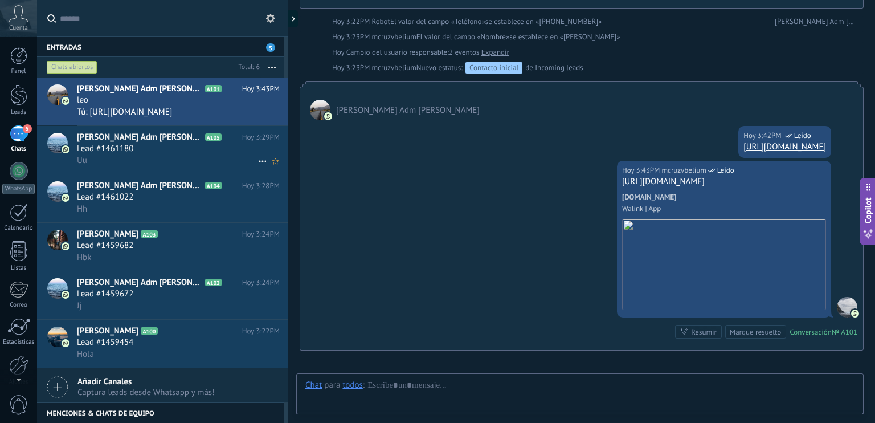
click at [162, 145] on div "Lead #1461180" at bounding box center [178, 148] width 203 height 11
